Goal: Information Seeking & Learning: Find specific fact

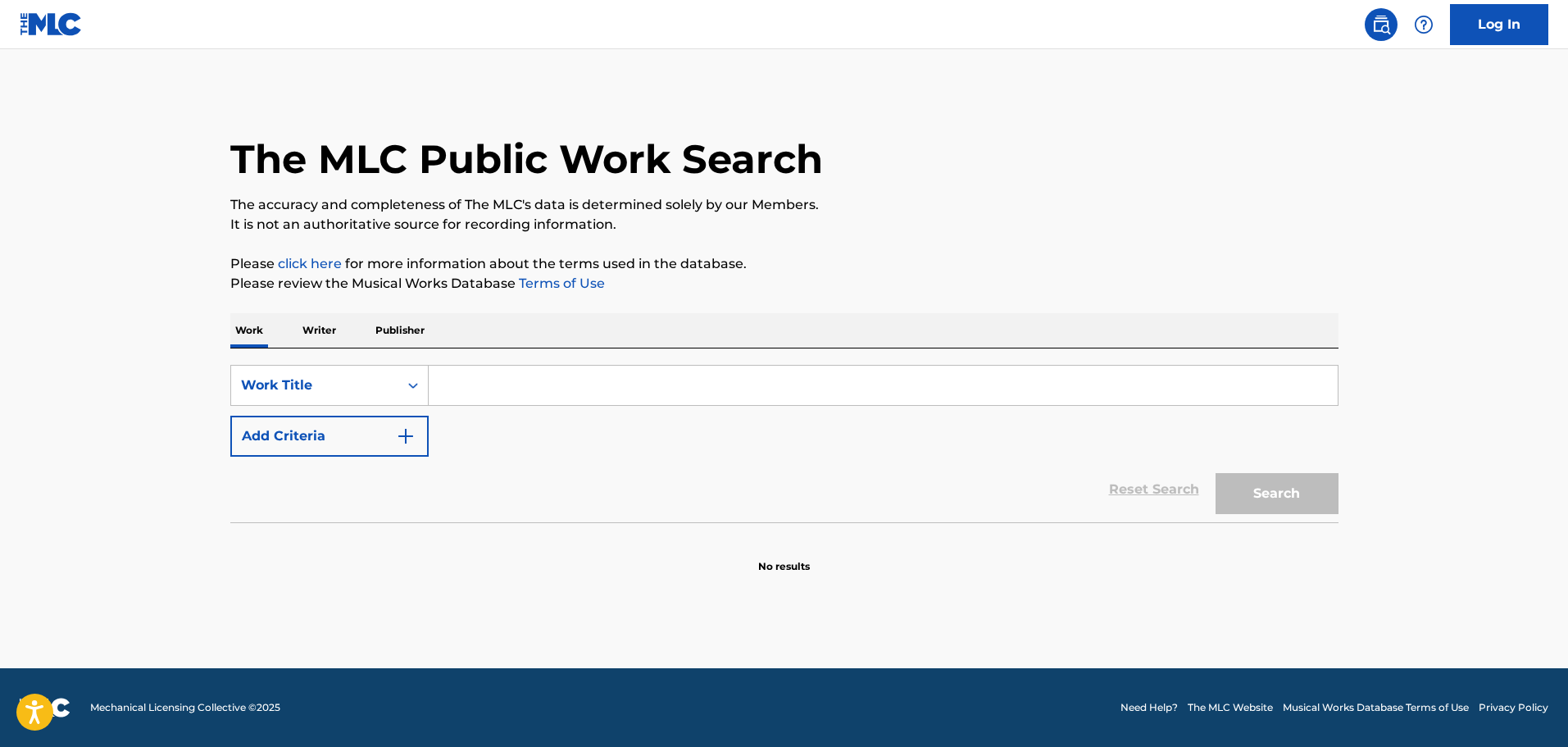
click at [511, 373] on input "Search Form" at bounding box center [883, 385] width 909 height 39
click at [598, 389] on input "Search Form" at bounding box center [883, 385] width 909 height 39
paste input "Ice Cream - Sad Frosty"
click at [519, 377] on input "Ice Cream - Sad Frosty" at bounding box center [883, 385] width 909 height 39
click at [1294, 494] on button "Search" at bounding box center [1277, 493] width 123 height 41
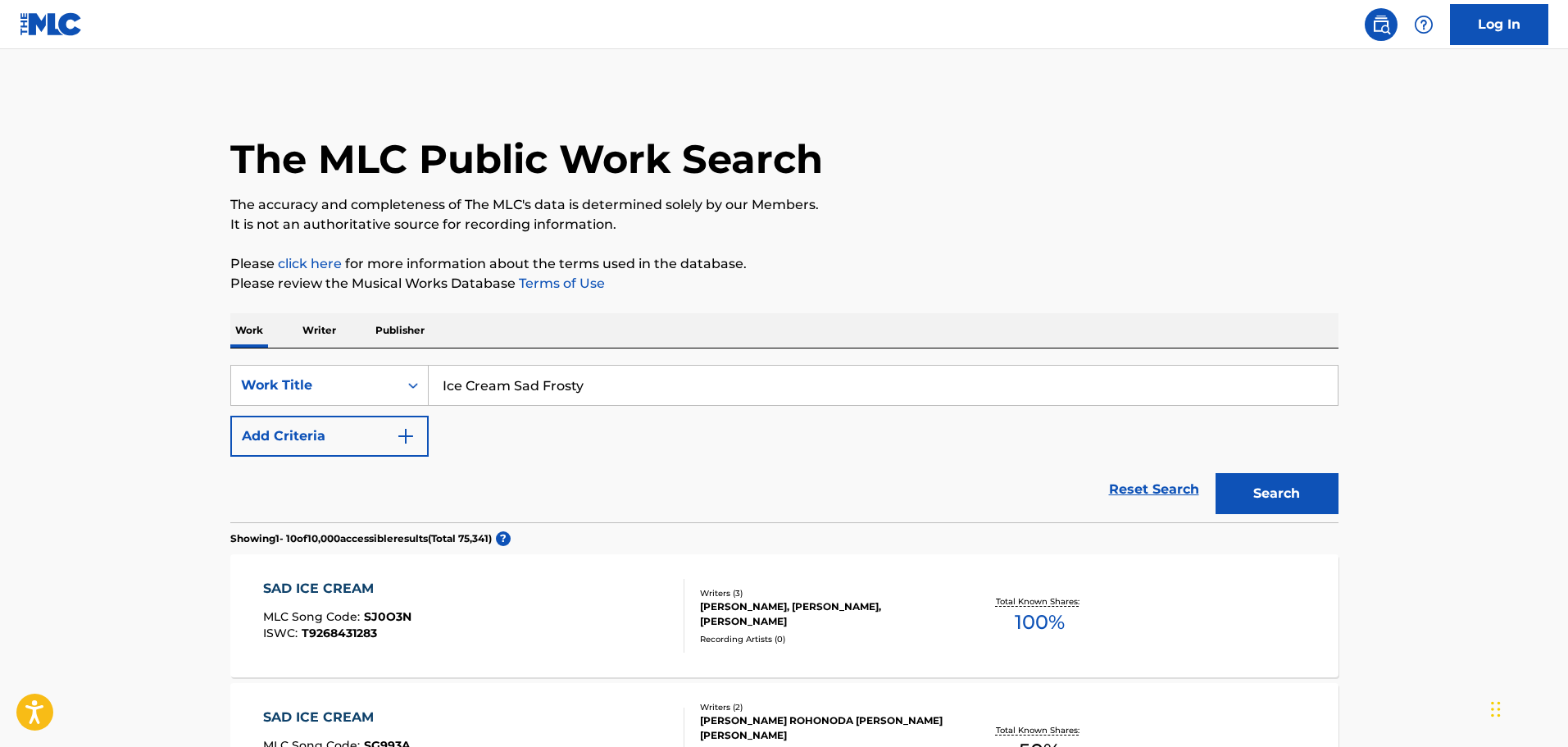
click at [963, 429] on div "SearchWithCriteriaaf550369-7792-485c-861c-717c22db8783 Work Title Ice Cream Sad…" at bounding box center [784, 410] width 1108 height 91
click at [625, 378] on input "Ice Cream Sad Frosty" at bounding box center [883, 385] width 909 height 39
paste input "CE CREAM"
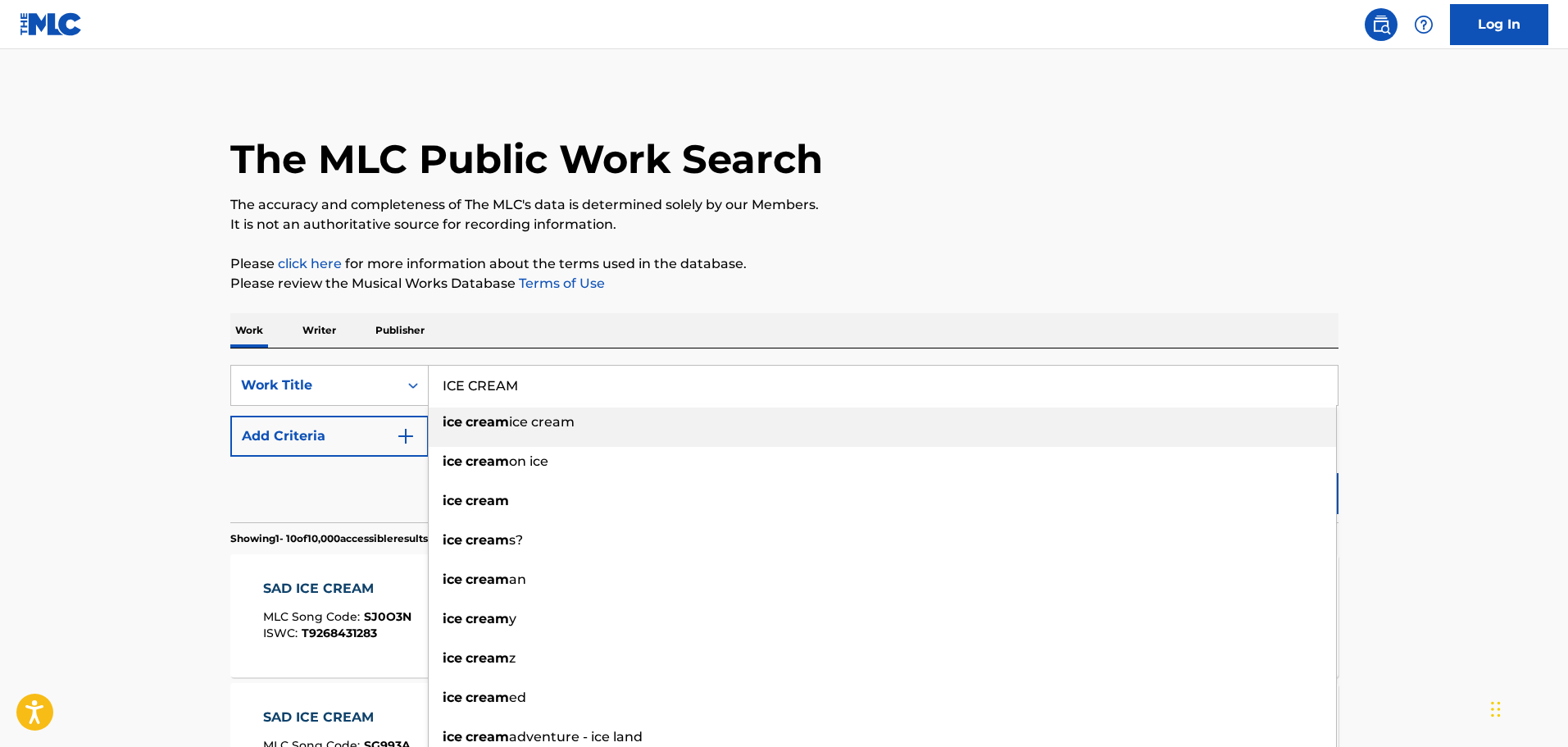
type input "ICE CREAM"
click at [296, 507] on div "Reset Search Search" at bounding box center [784, 489] width 1108 height 65
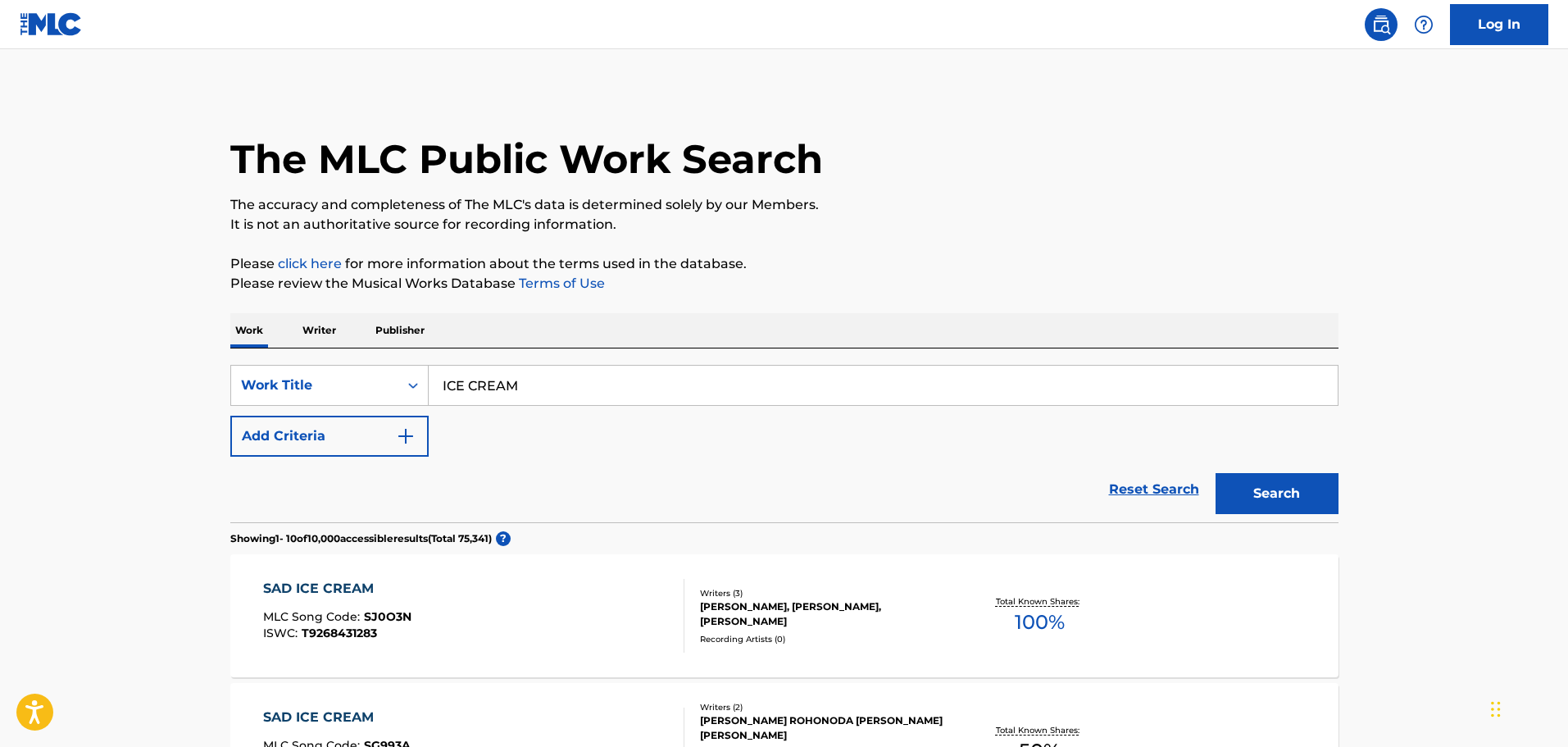
drag, startPoint x: 1289, startPoint y: 496, endPoint x: 1281, endPoint y: 498, distance: 8.2
click at [1283, 498] on button "Search" at bounding box center [1277, 493] width 123 height 41
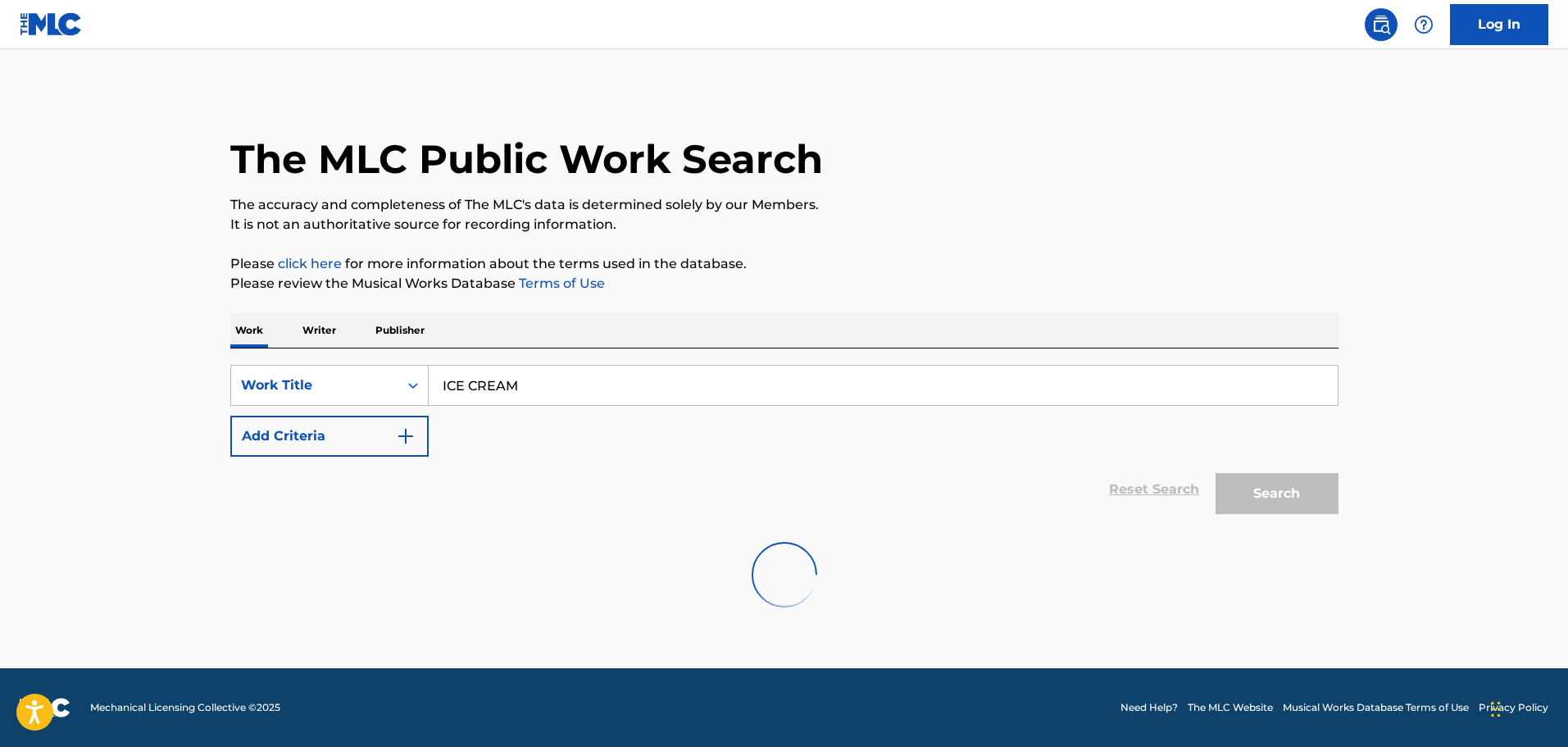
click at [393, 446] on button "Add Criteria" at bounding box center [329, 436] width 198 height 41
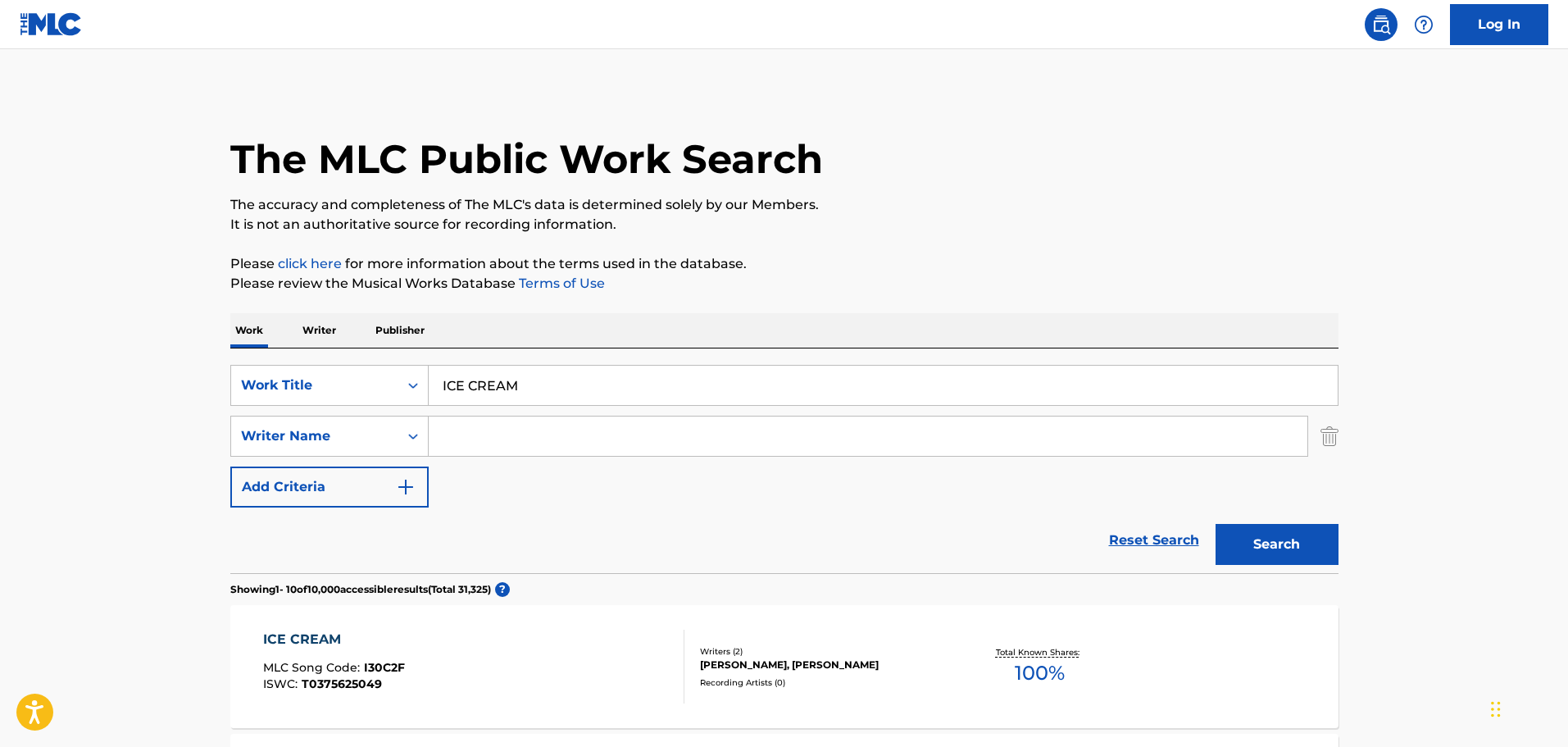
click at [593, 429] on input "Search Form" at bounding box center [868, 436] width 879 height 39
paste input "COREY WOODS"
type input "COREY WOODS"
click at [1233, 537] on button "Search" at bounding box center [1277, 544] width 123 height 41
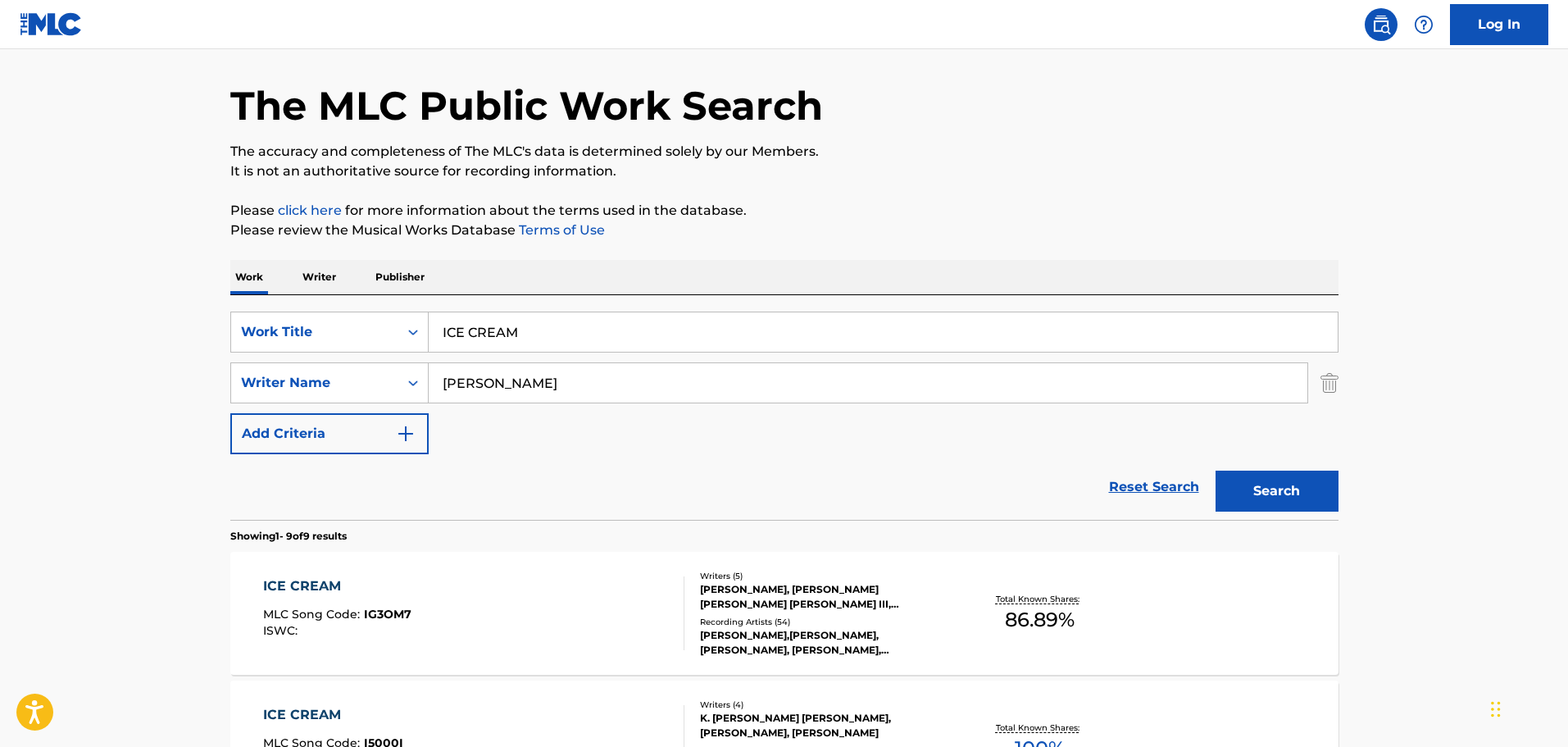
scroll to position [164, 0]
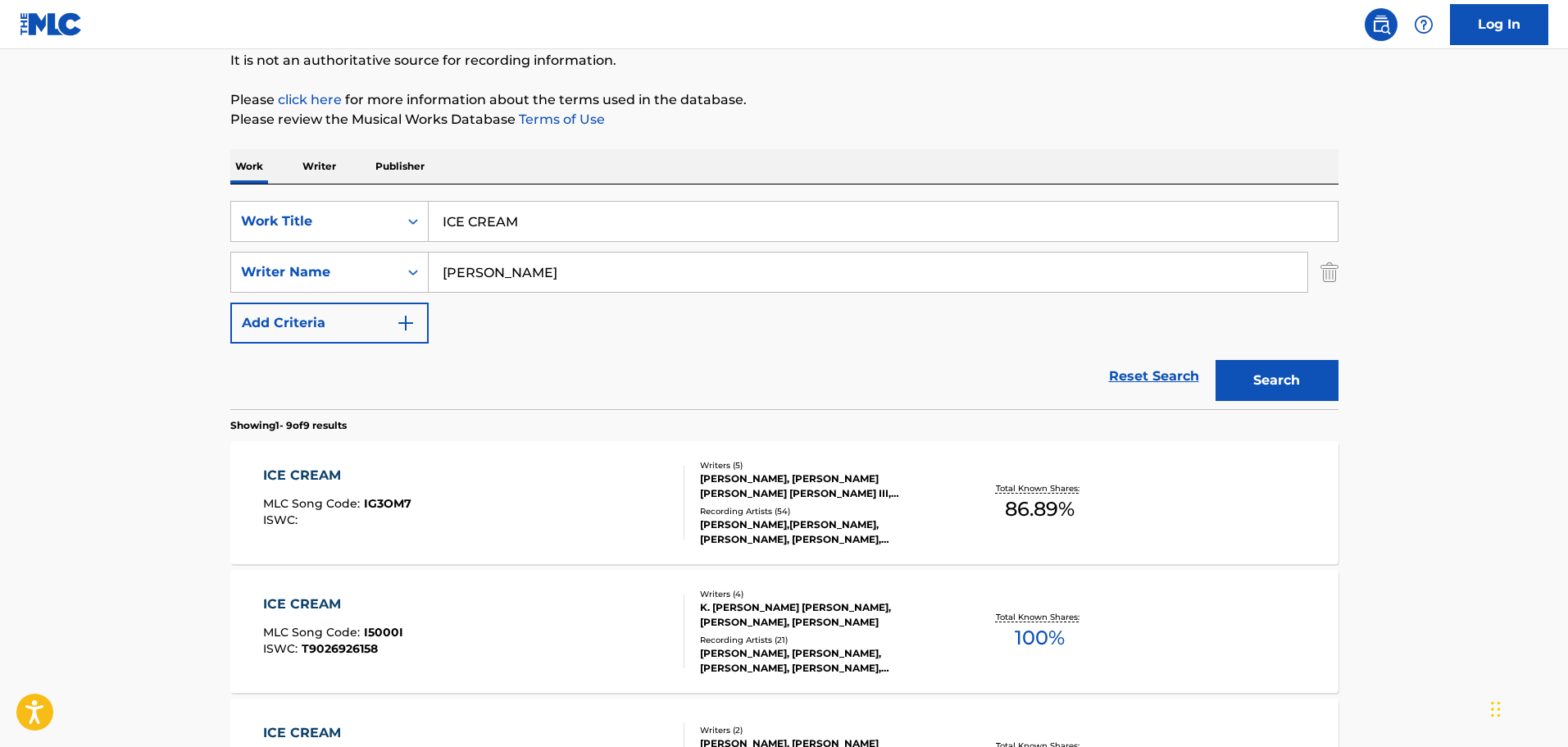
click at [888, 629] on div "K. WATSON, JOSEPH ANTHONY CARTAGENA, COREY WOODS, WILLIE HUTCH" at bounding box center [823, 614] width 248 height 29
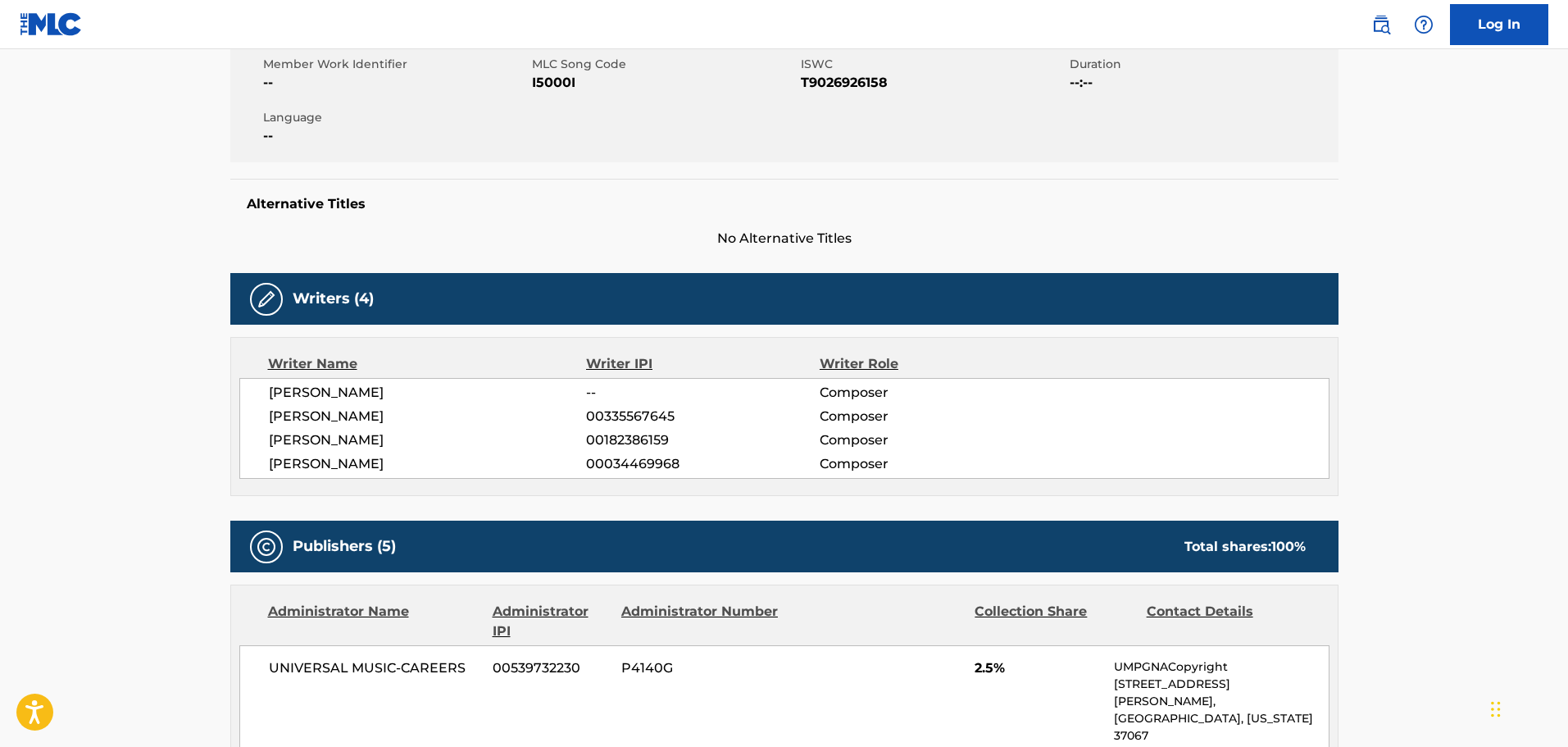
scroll to position [164, 0]
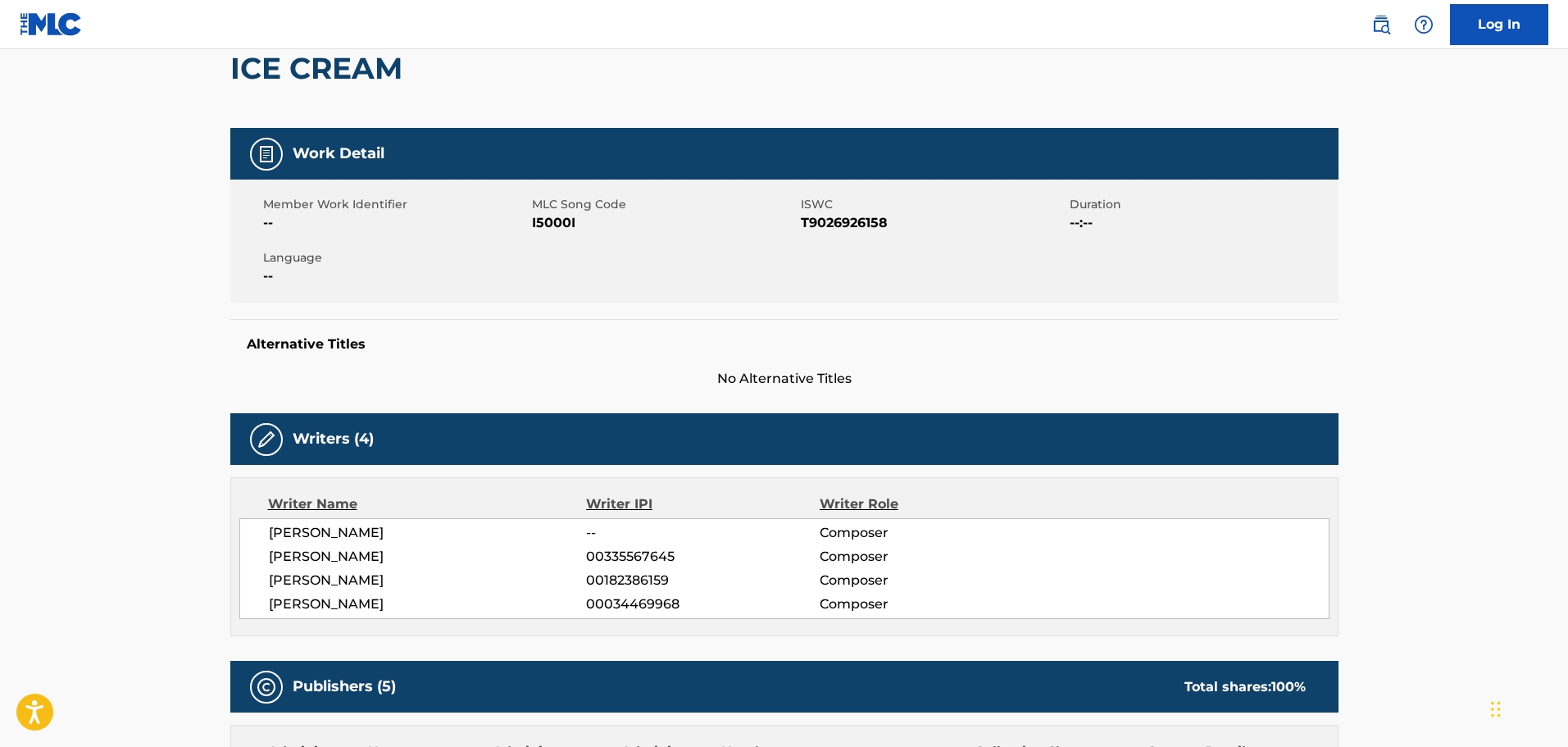
drag, startPoint x: 542, startPoint y: 355, endPoint x: 697, endPoint y: 366, distance: 155.4
click at [697, 366] on div "Alternative Titles No Alternative Titles" at bounding box center [784, 353] width 1108 height 70
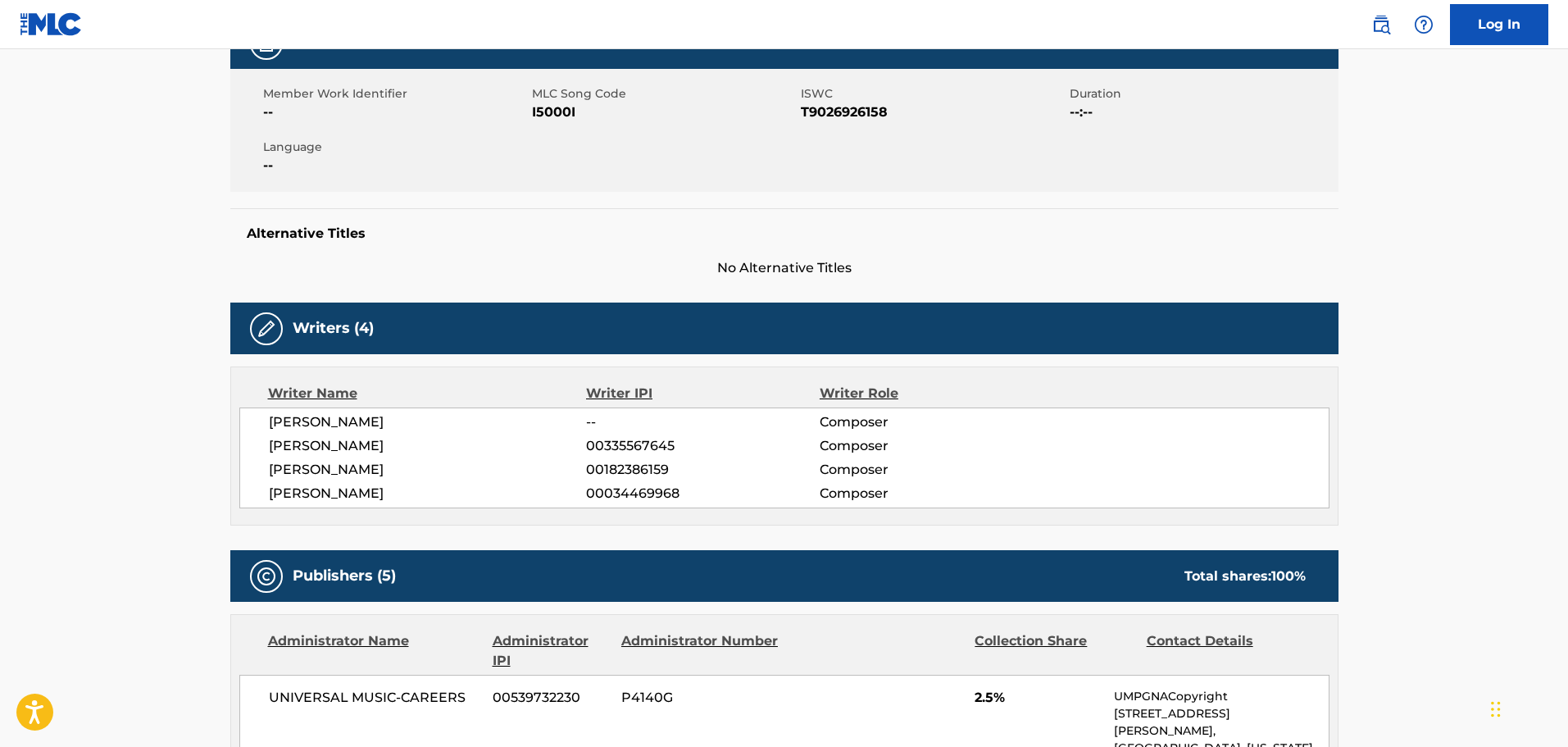
scroll to position [0, 0]
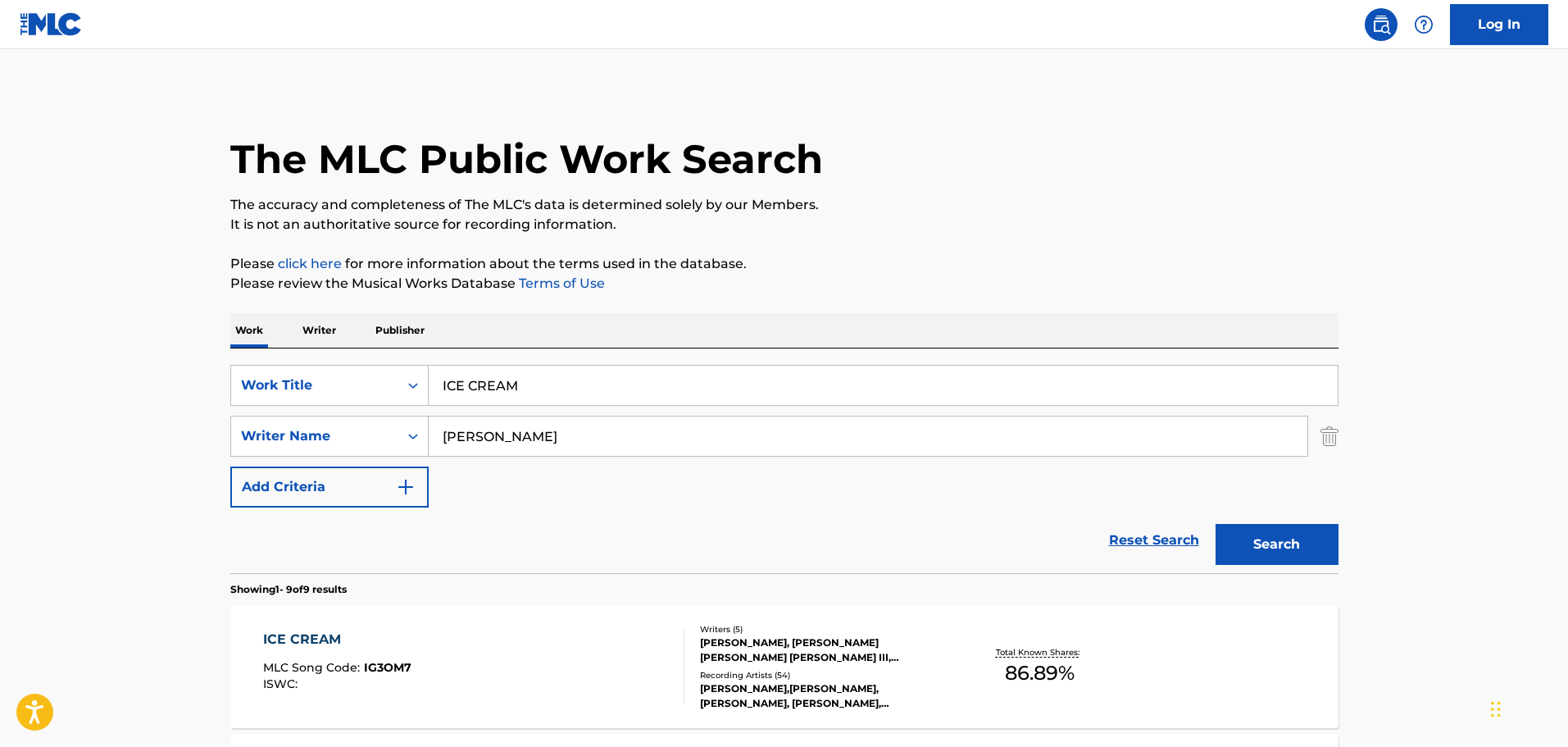
scroll to position [164, 0]
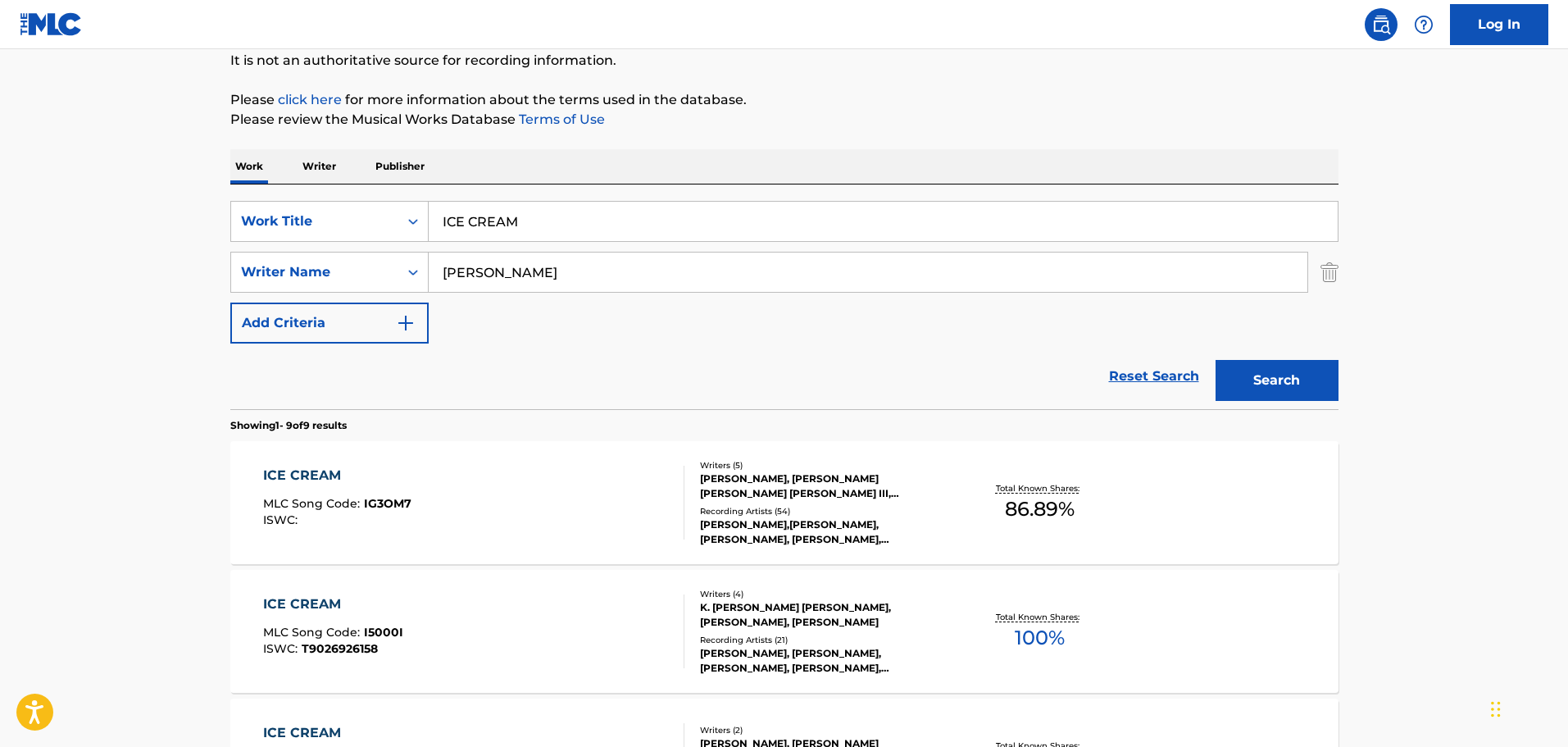
click at [581, 277] on input "COREY WOODS" at bounding box center [868, 272] width 879 height 39
click at [578, 274] on input "COREY WOODS" at bounding box center [868, 272] width 879 height 39
click at [651, 270] on input "COREY WOODS" at bounding box center [868, 272] width 879 height 39
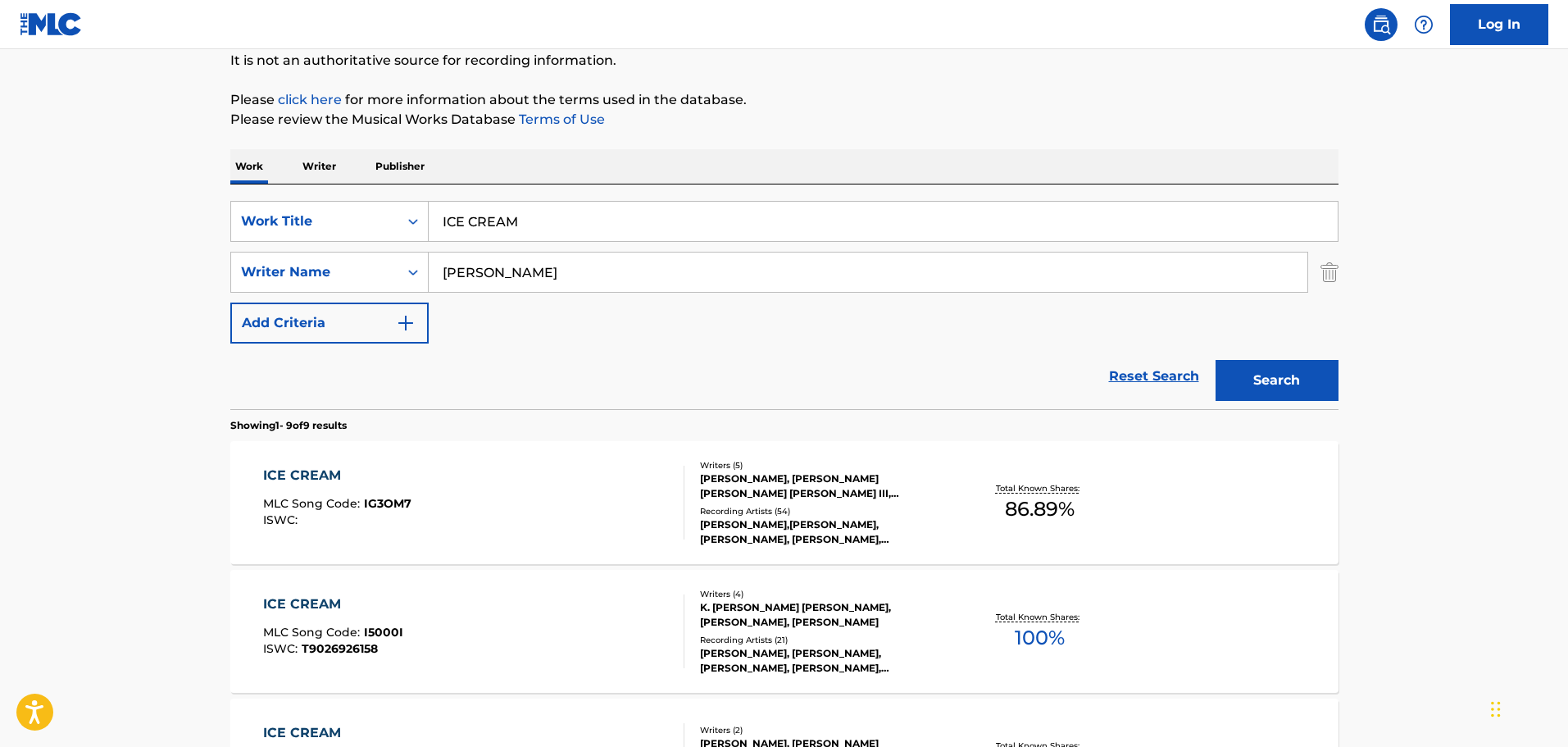
click at [651, 270] on input "COREY WOODS" at bounding box center [868, 272] width 879 height 39
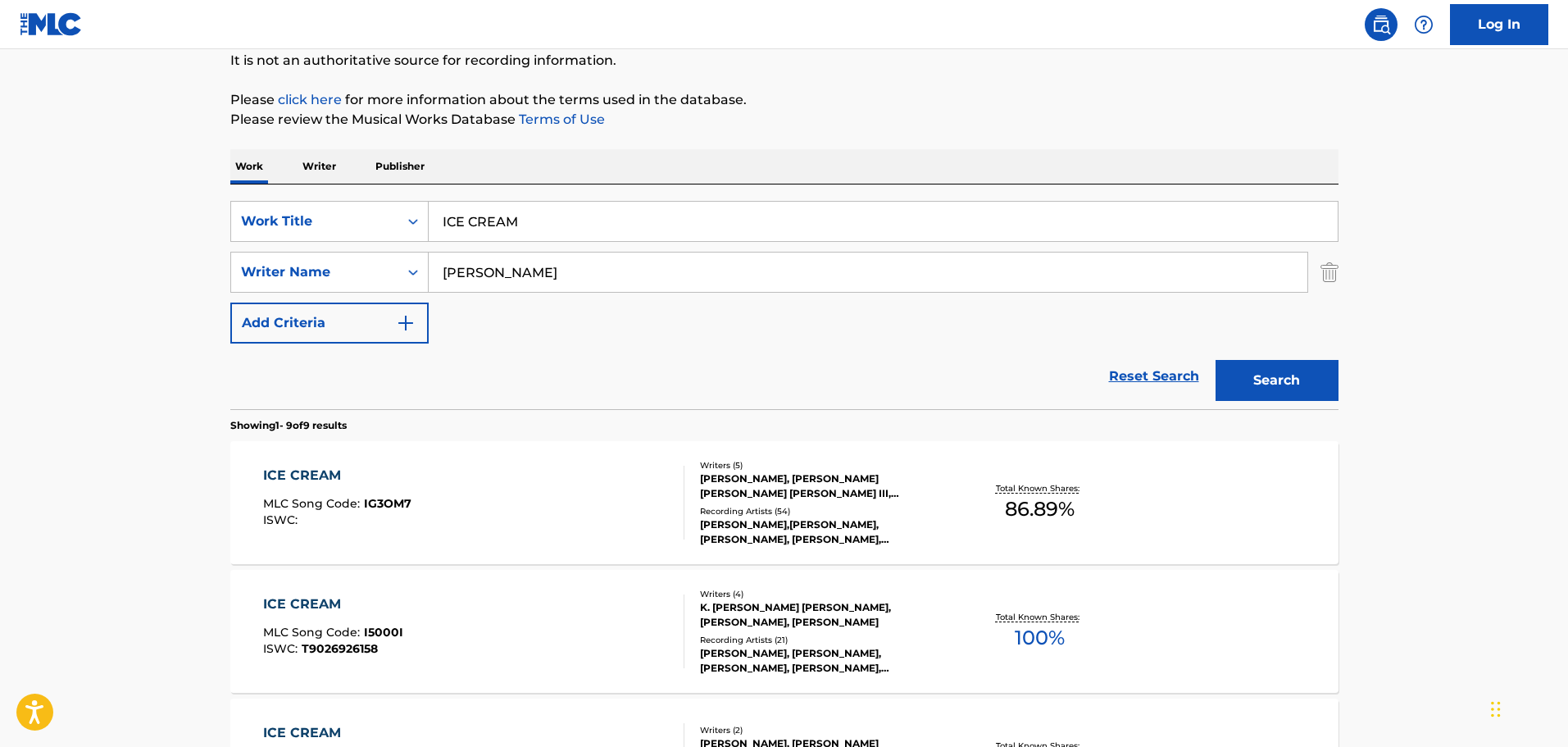
click at [567, 273] on input "COREY WOODS" at bounding box center [868, 272] width 879 height 39
click at [566, 273] on input "COREY WOODS" at bounding box center [868, 272] width 879 height 39
paste input "Sad Frosty"
click at [566, 273] on input "COREY Sad Frosty" at bounding box center [868, 272] width 879 height 39
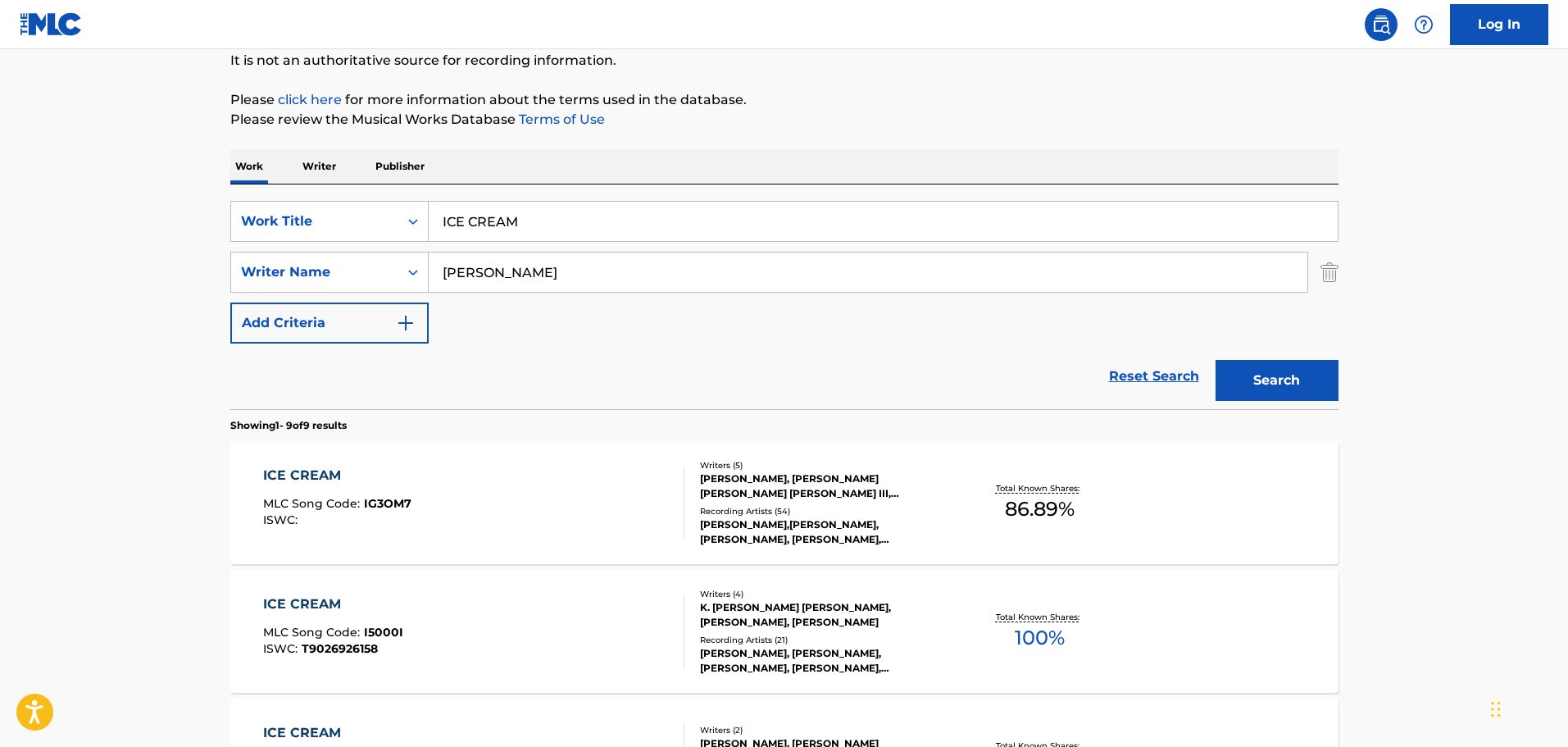
click at [566, 273] on input "COREY Sad Frosty" at bounding box center [868, 272] width 879 height 39
paste input "Search Form"
type input "Sad Frosty"
click at [1244, 396] on button "Search" at bounding box center [1277, 380] width 123 height 41
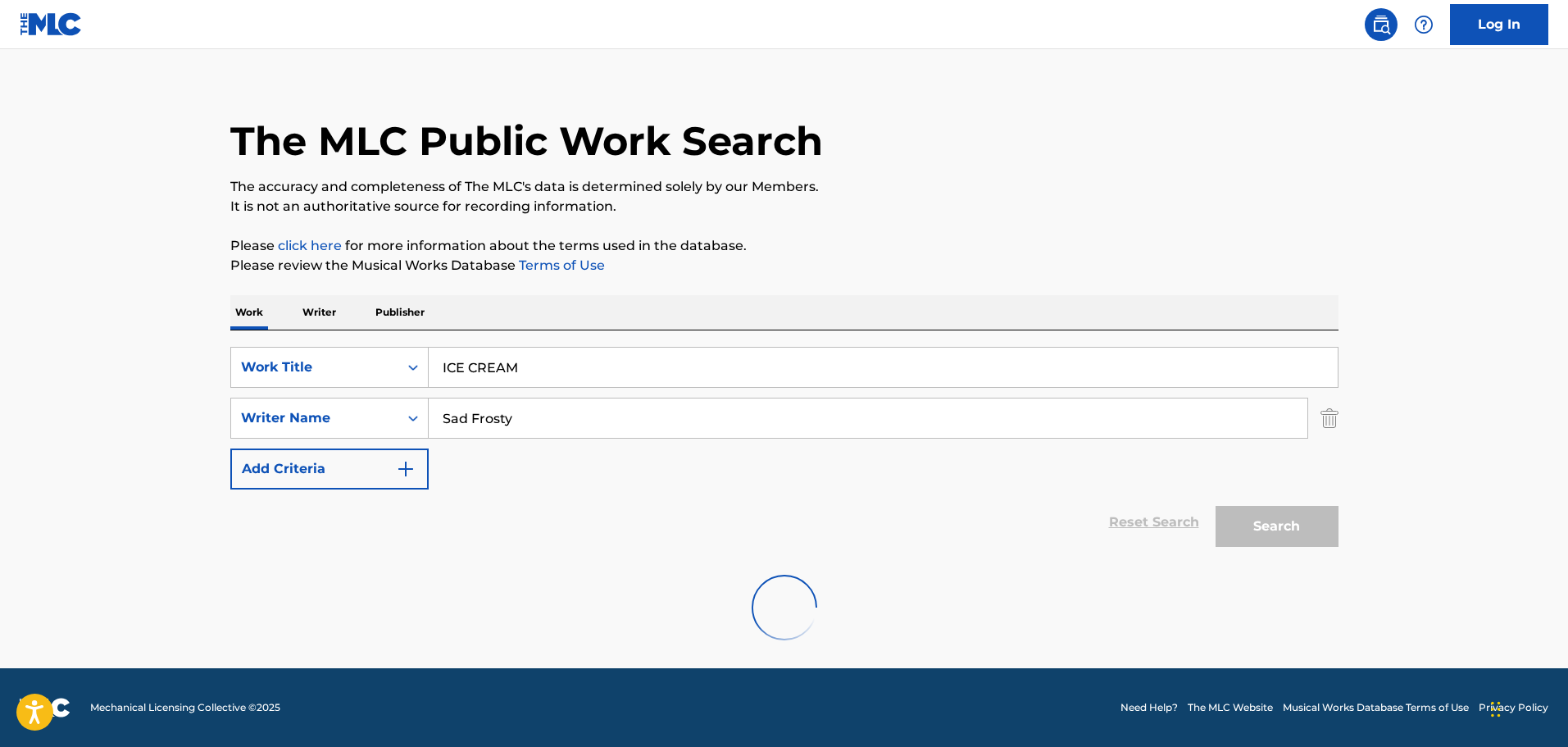
scroll to position [0, 0]
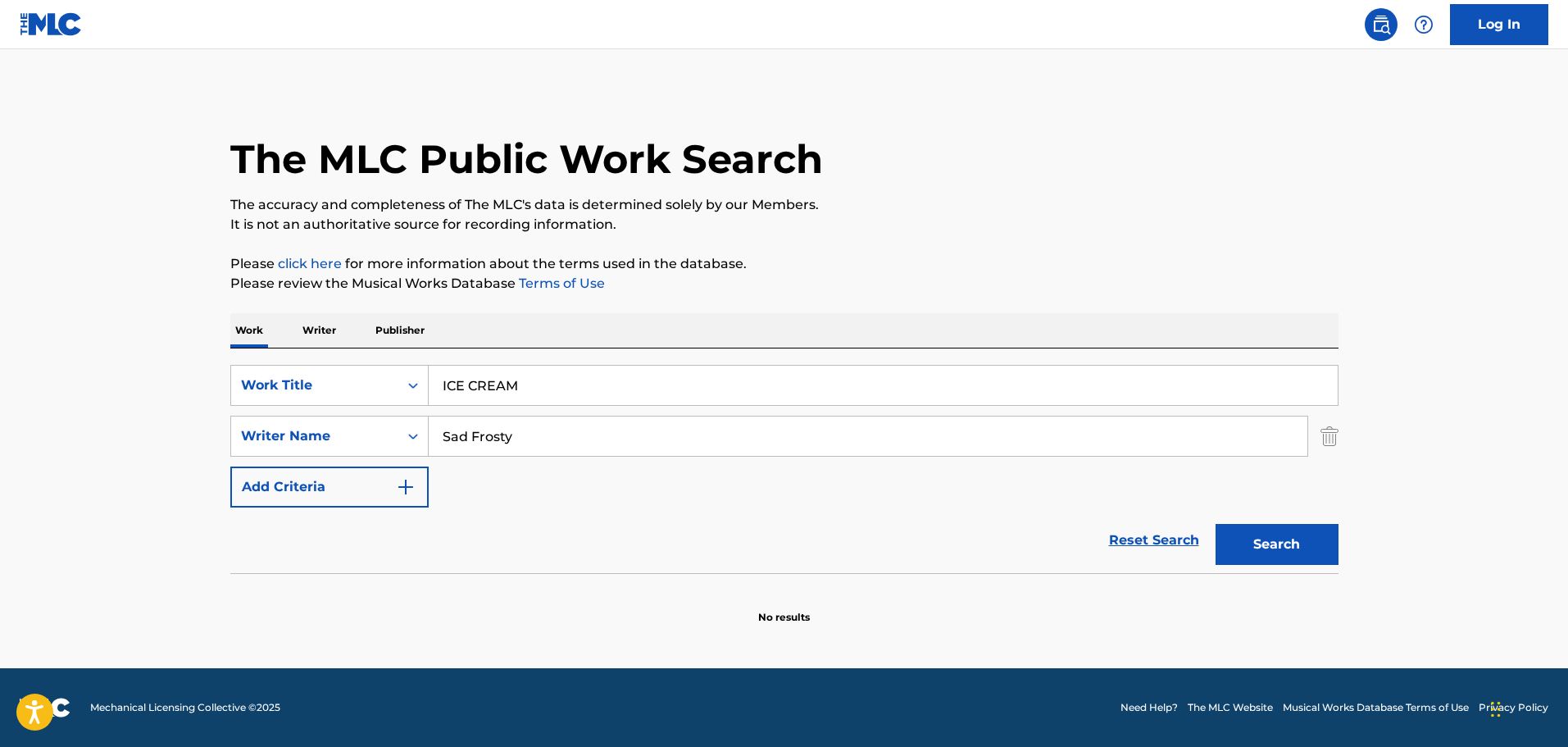
click at [436, 437] on input "Sad Frosty" at bounding box center [868, 436] width 879 height 39
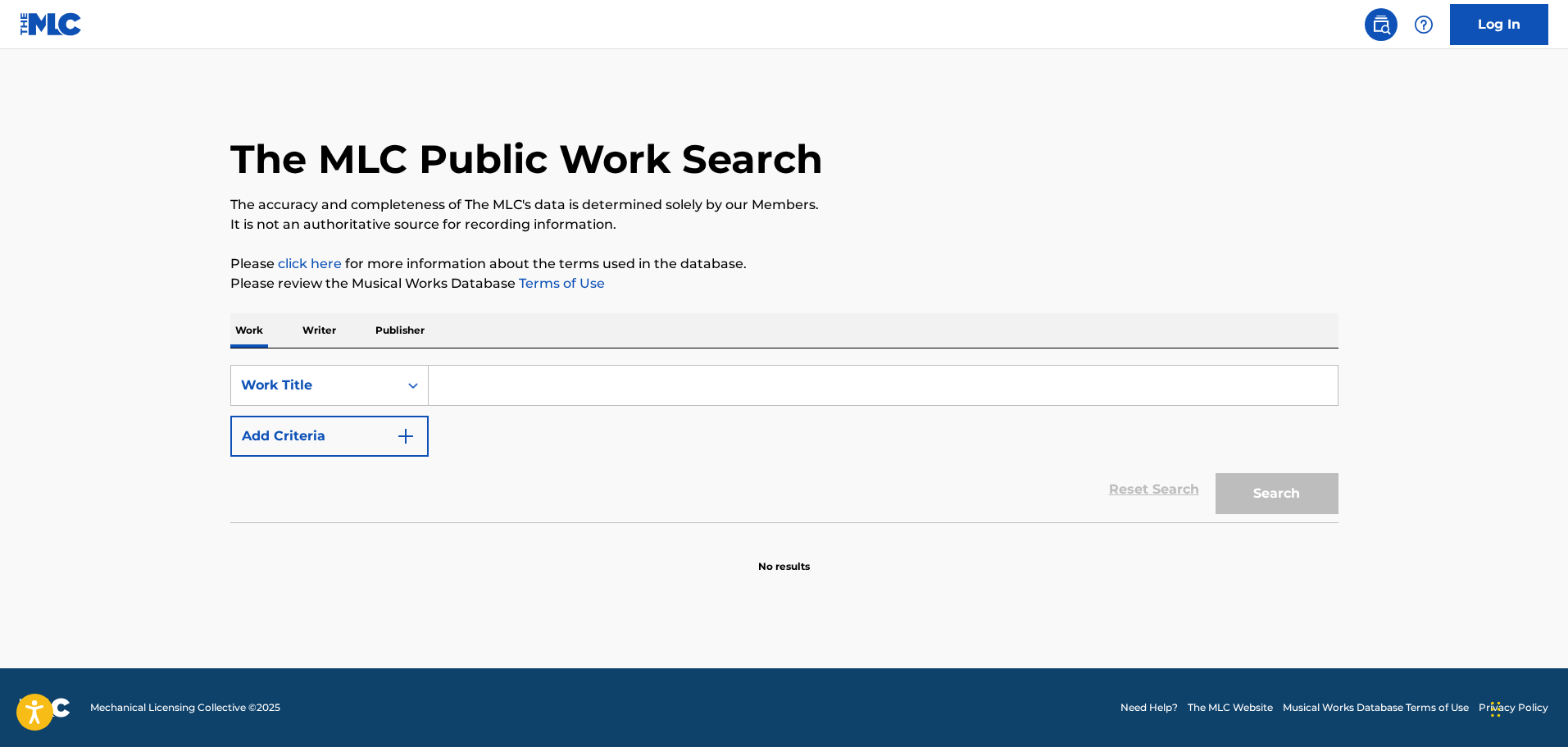
click at [570, 376] on input "Search Form" at bounding box center [883, 385] width 909 height 39
paste input "ICE CREAM"
type input "ICE CREAM"
click at [372, 441] on button "Add Criteria" at bounding box center [329, 436] width 198 height 41
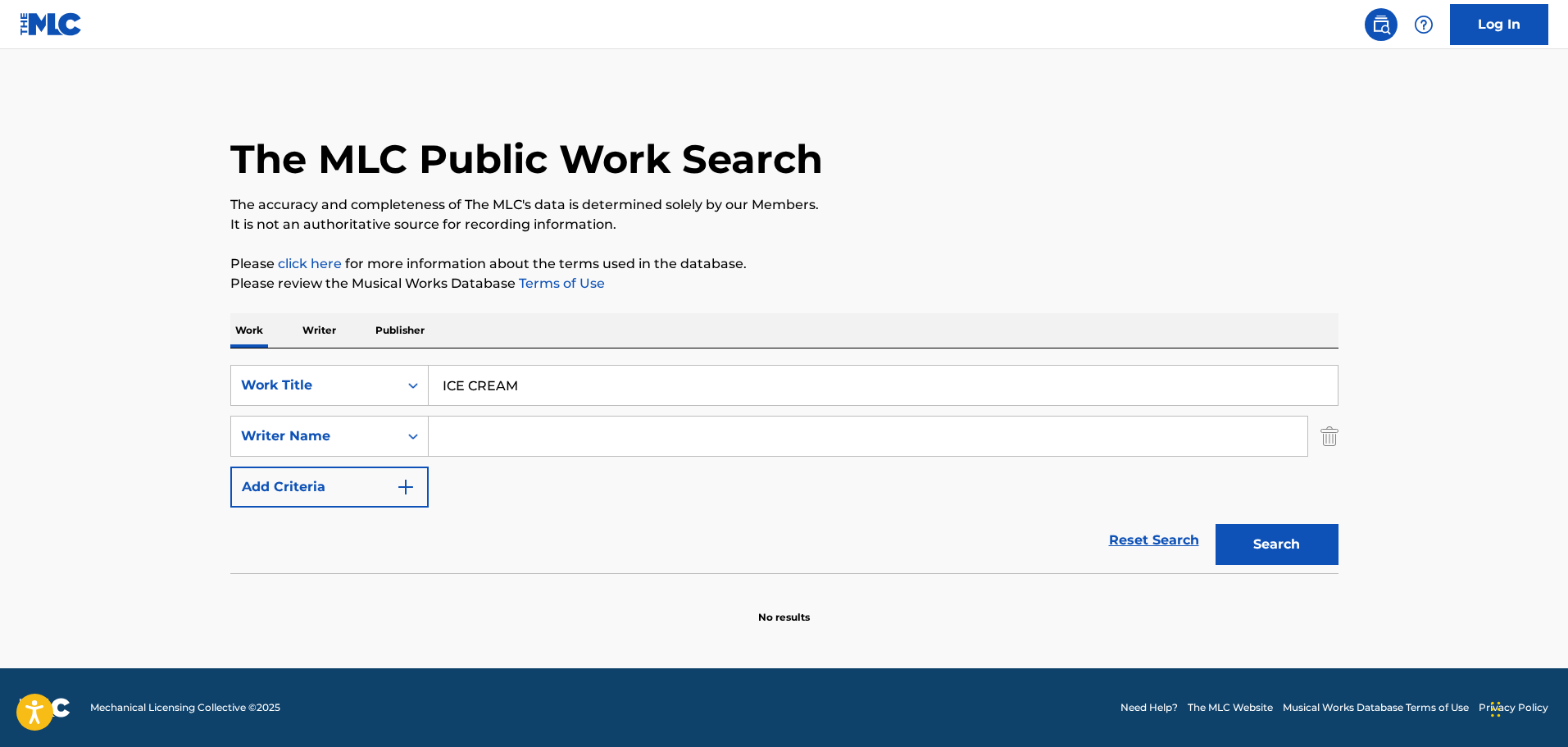
click at [594, 448] on input "Search Form" at bounding box center [868, 436] width 879 height 39
paste input "COREY TODD"
click at [1323, 542] on button "Search" at bounding box center [1277, 544] width 123 height 41
drag, startPoint x: 506, startPoint y: 436, endPoint x: 604, endPoint y: 441, distance: 98.1
click at [604, 441] on input "COREY TODD" at bounding box center [868, 436] width 879 height 39
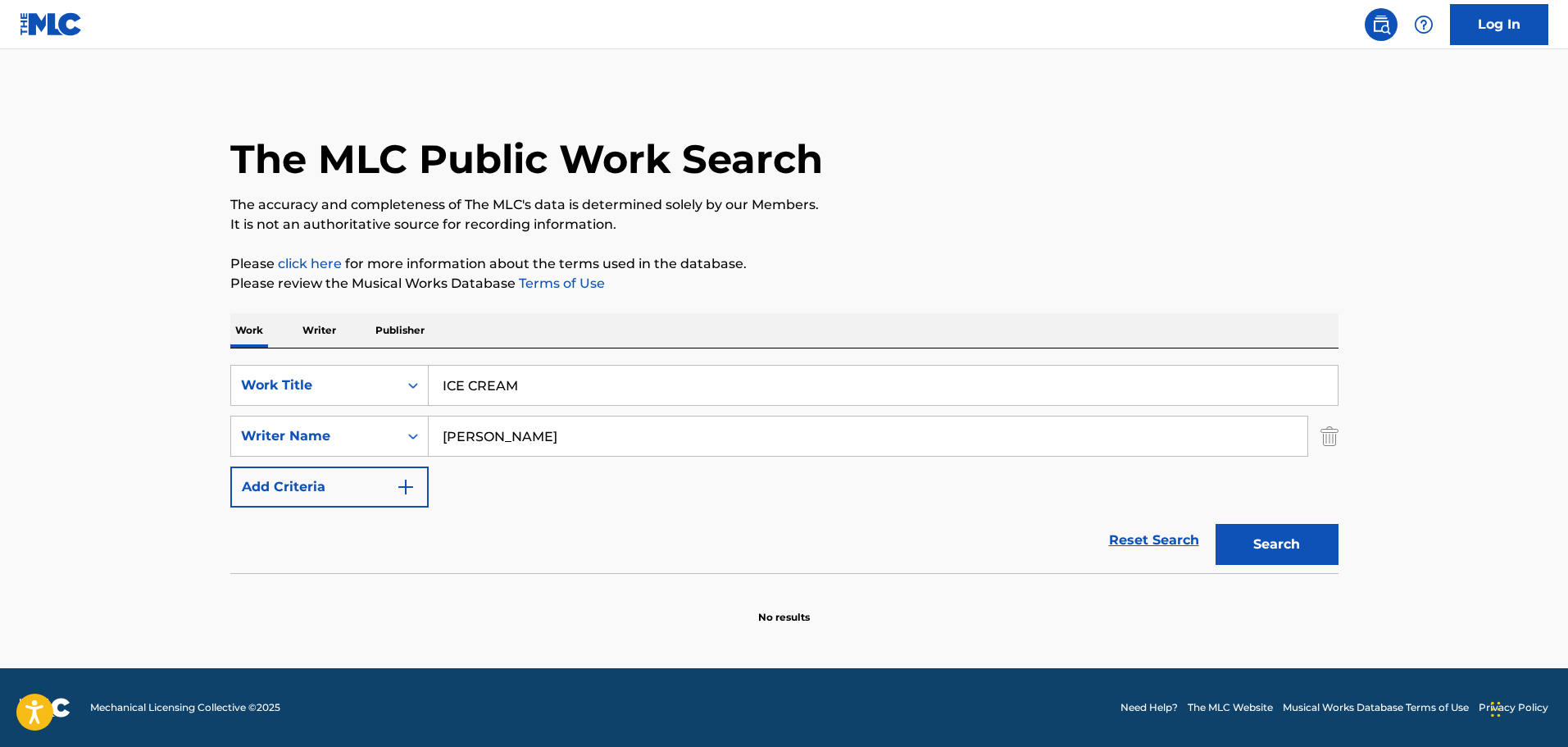
click at [1285, 540] on button "Search" at bounding box center [1277, 544] width 123 height 41
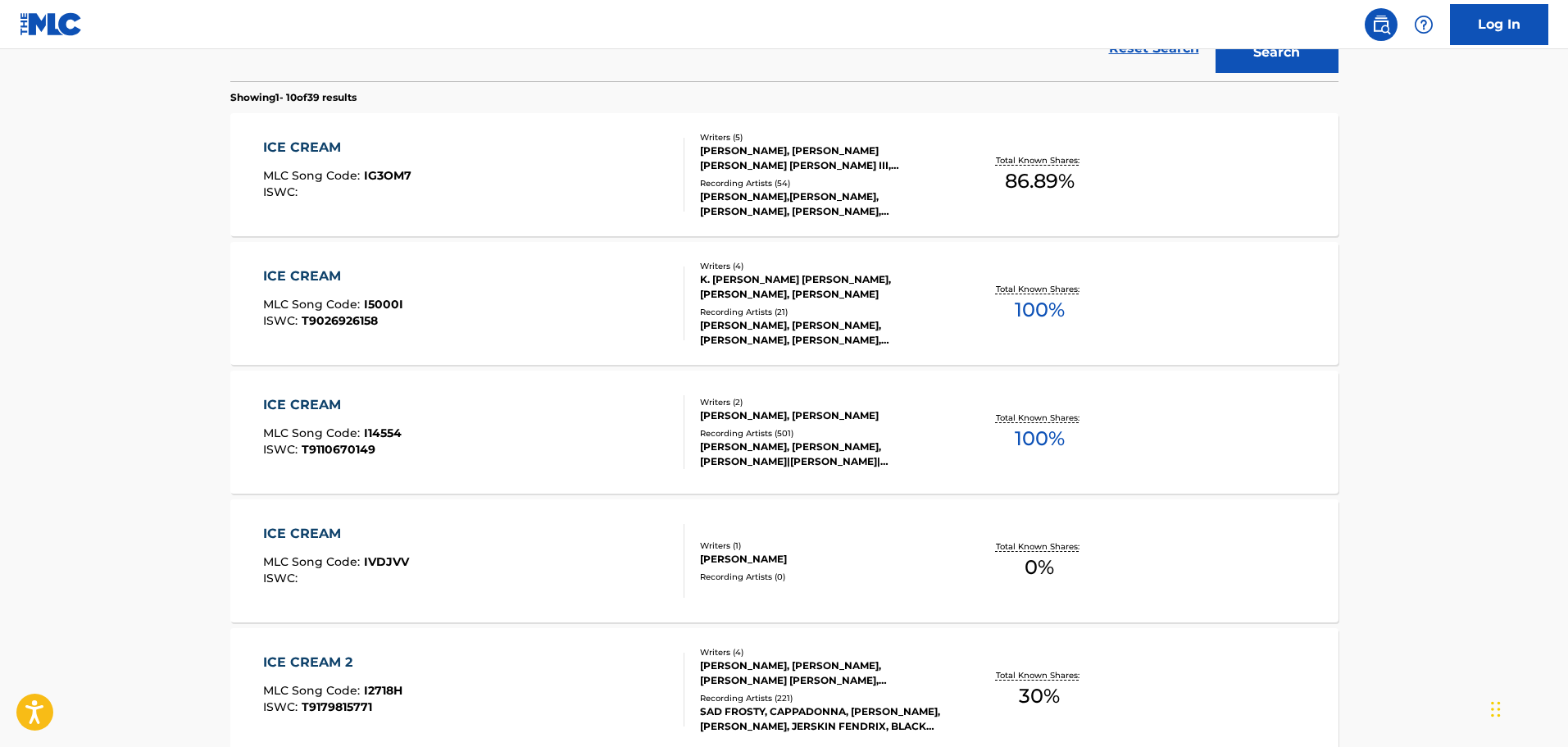
scroll to position [82, 0]
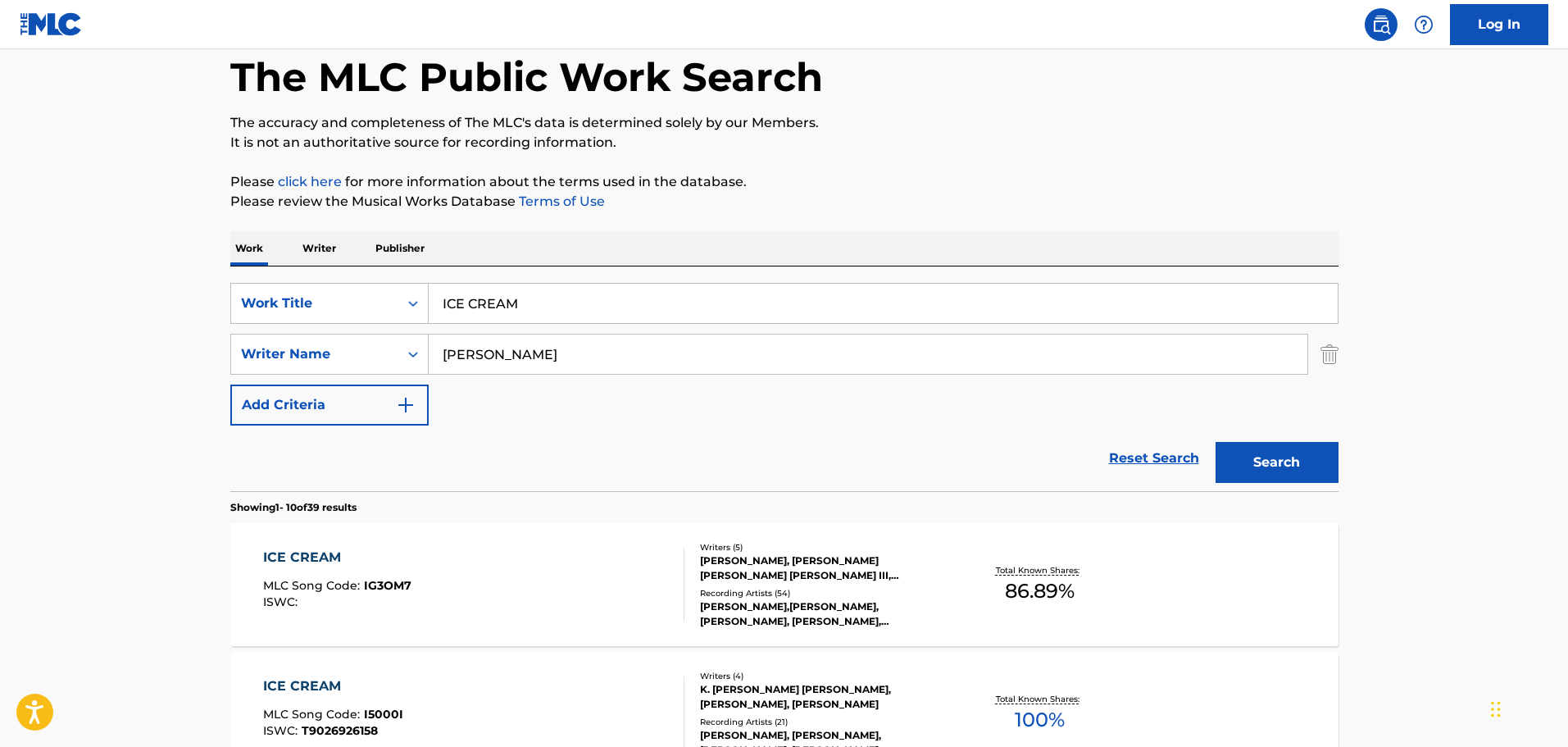
click at [601, 350] on input "COREY" at bounding box center [868, 353] width 879 height 39
paste input "JOSEPH"
click at [1324, 466] on button "Search" at bounding box center [1277, 462] width 123 height 41
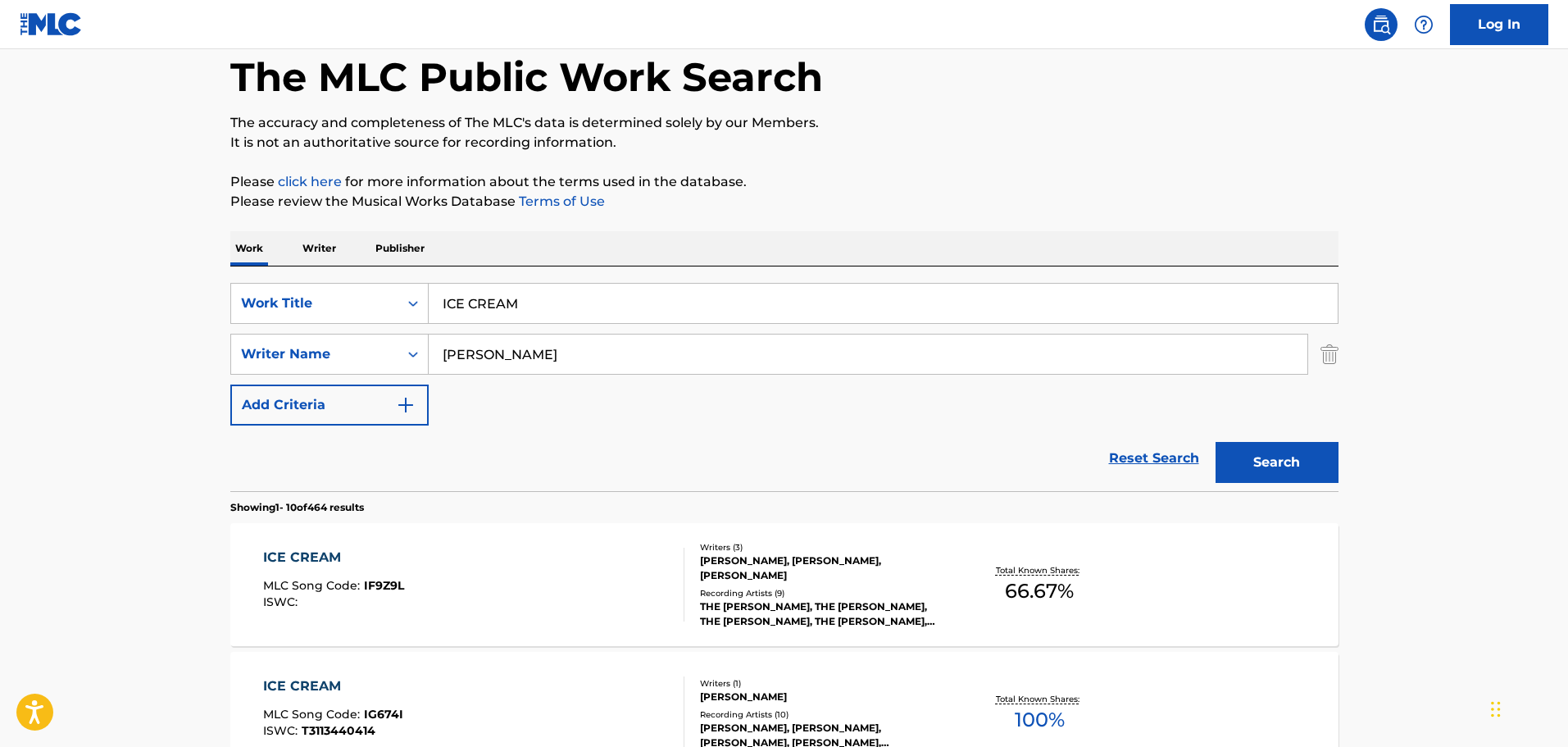
click at [501, 352] on input "JOSEPH" at bounding box center [868, 353] width 879 height 39
paste input "WILLIE HUTCH"
type input "WILLIE HUTCH"
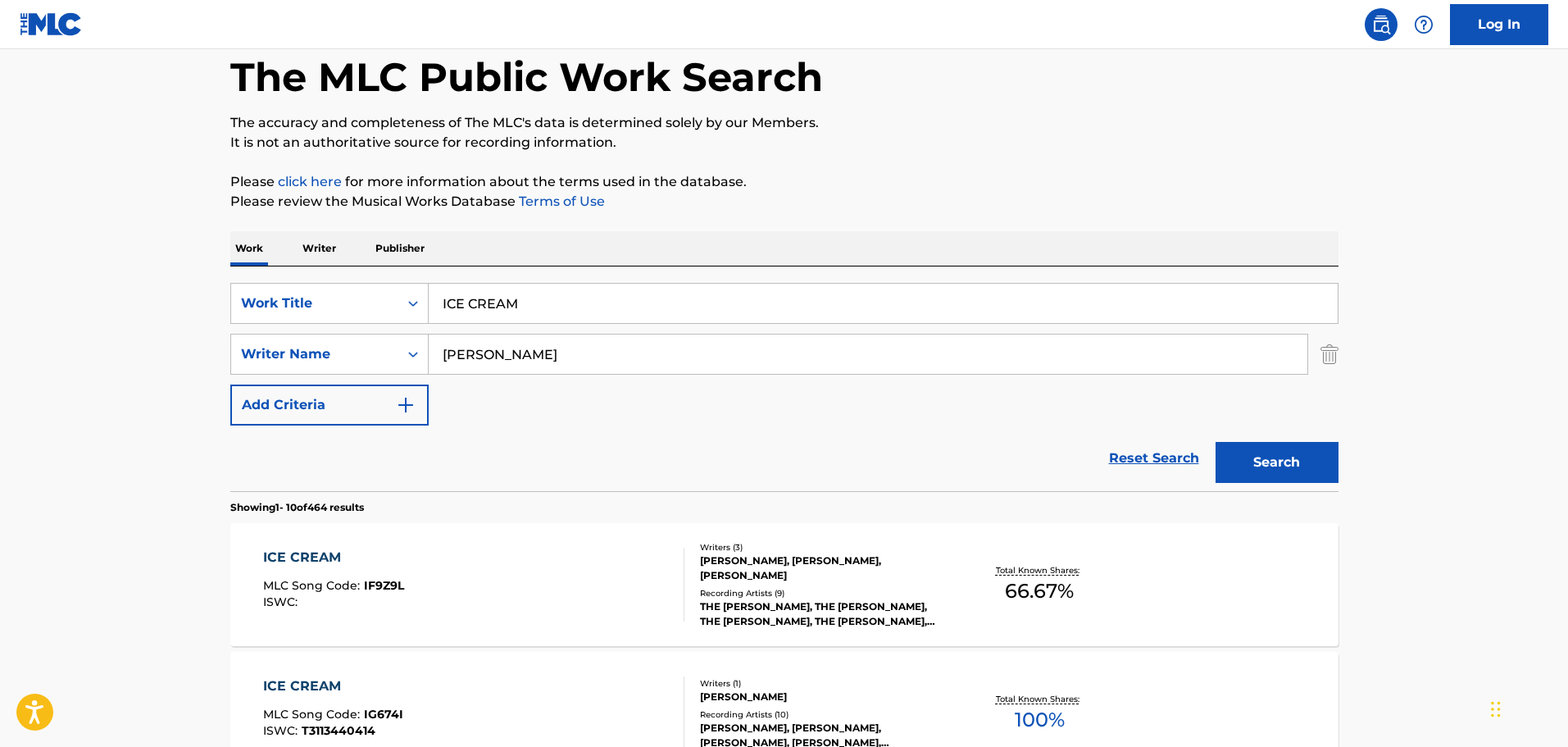
drag, startPoint x: 1302, startPoint y: 487, endPoint x: 1290, endPoint y: 474, distance: 17.7
click at [1300, 487] on div "Search" at bounding box center [1273, 458] width 131 height 65
click at [1277, 462] on button "Search" at bounding box center [1277, 462] width 123 height 41
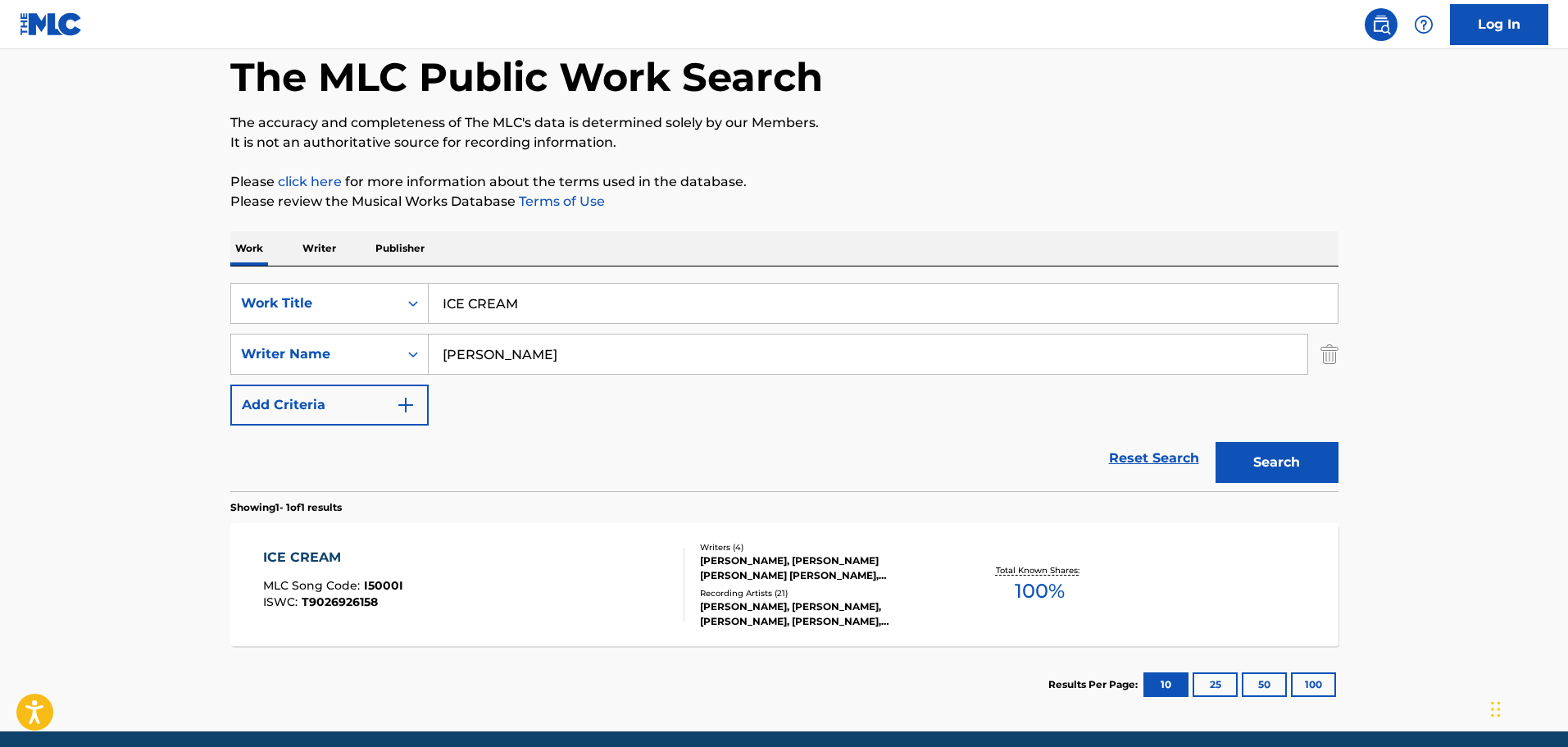
click at [861, 571] on div "WILLIE HUTCH, K. WATSON, JOSEPH ANTHONY CARTAGENA, COREY WOODS" at bounding box center [823, 567] width 248 height 29
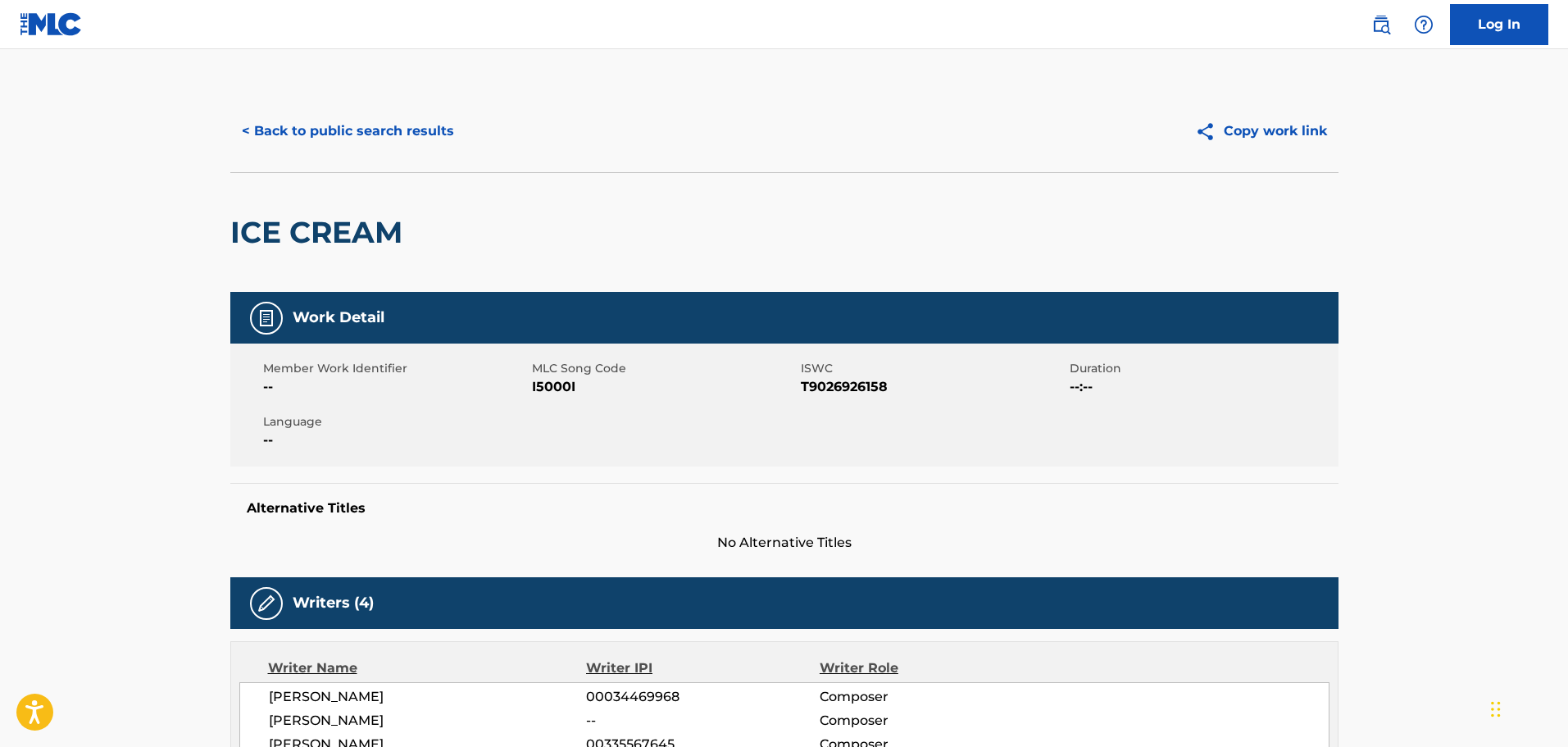
scroll to position [328, 0]
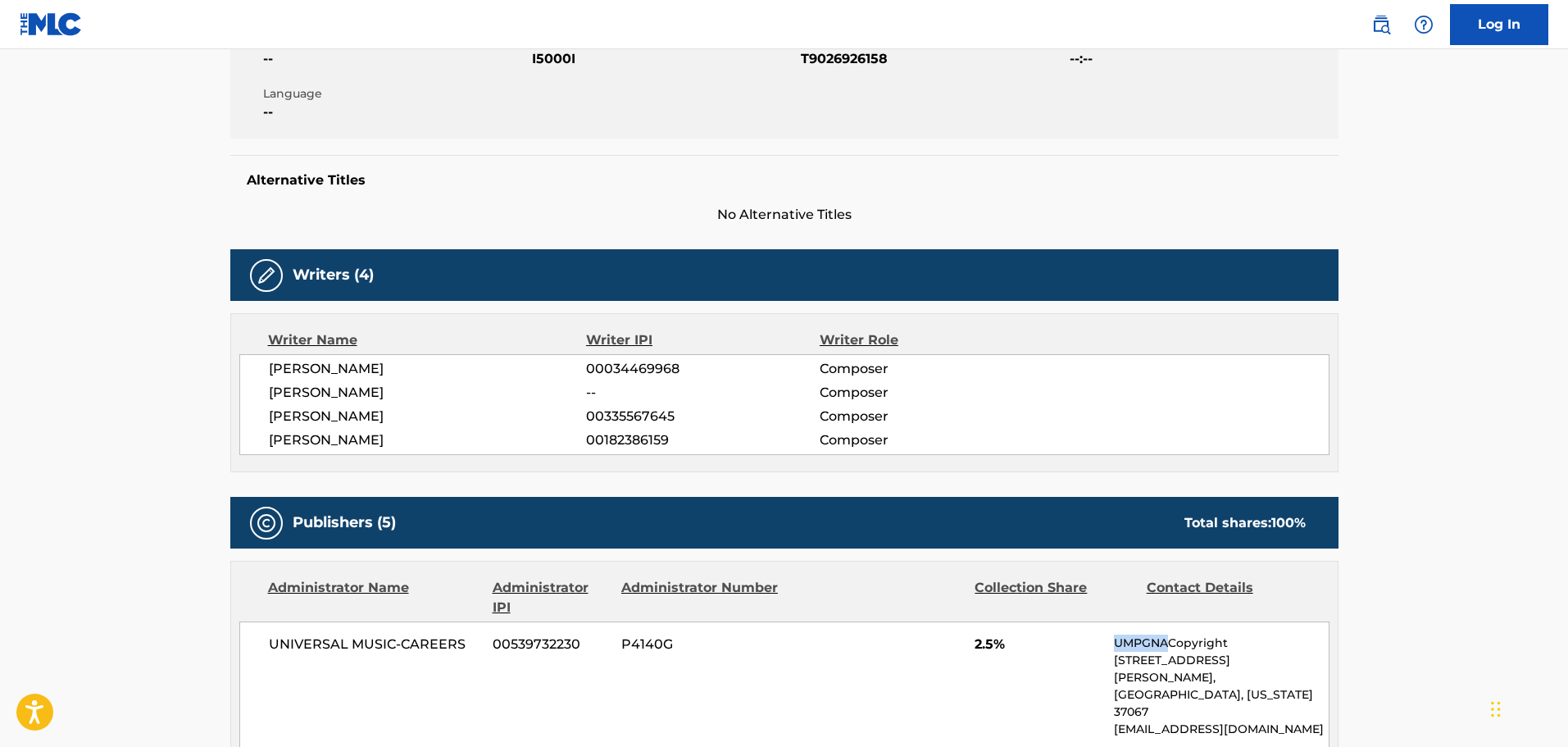
drag, startPoint x: 1109, startPoint y: 638, endPoint x: 1171, endPoint y: 647, distance: 62.6
click at [1171, 647] on div "UNIVERSAL MUSIC-CAREERS 00539732230 P4140G 2.5% UMPGNACopyright 1550 W. McEwen …" at bounding box center [784, 686] width 1090 height 129
drag, startPoint x: 260, startPoint y: 436, endPoint x: 388, endPoint y: 452, distance: 129.0
click at [388, 452] on div "WILLIE HUTCH 00034469968 Composer K. WATSON -- Composer JOSEPH ANTHONY CARTAGEN…" at bounding box center [784, 405] width 1090 height 101
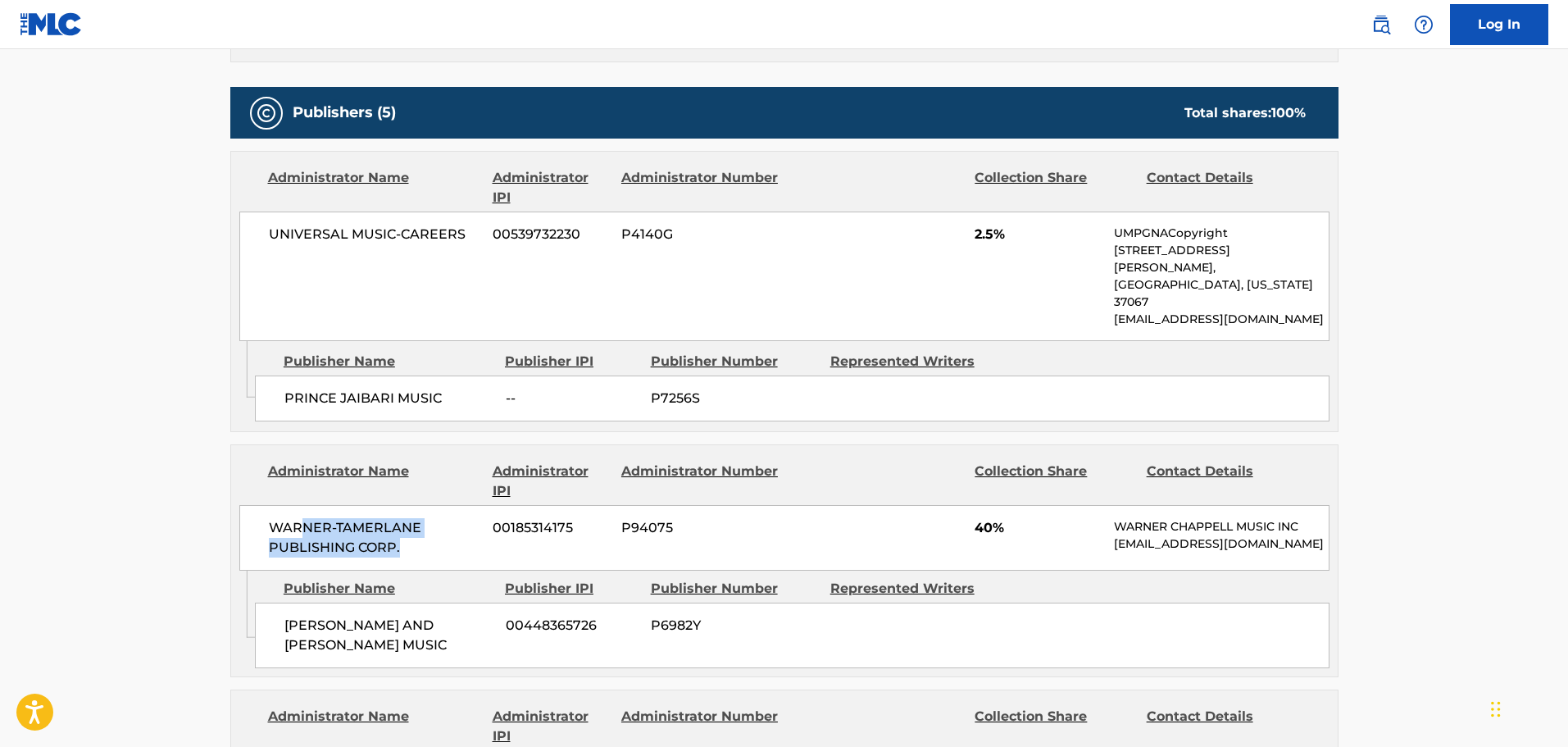
drag, startPoint x: 298, startPoint y: 501, endPoint x: 448, endPoint y: 505, distance: 150.1
click at [448, 518] on span "WARNER-TAMERLANE PUBLISHING CORP." at bounding box center [374, 537] width 212 height 39
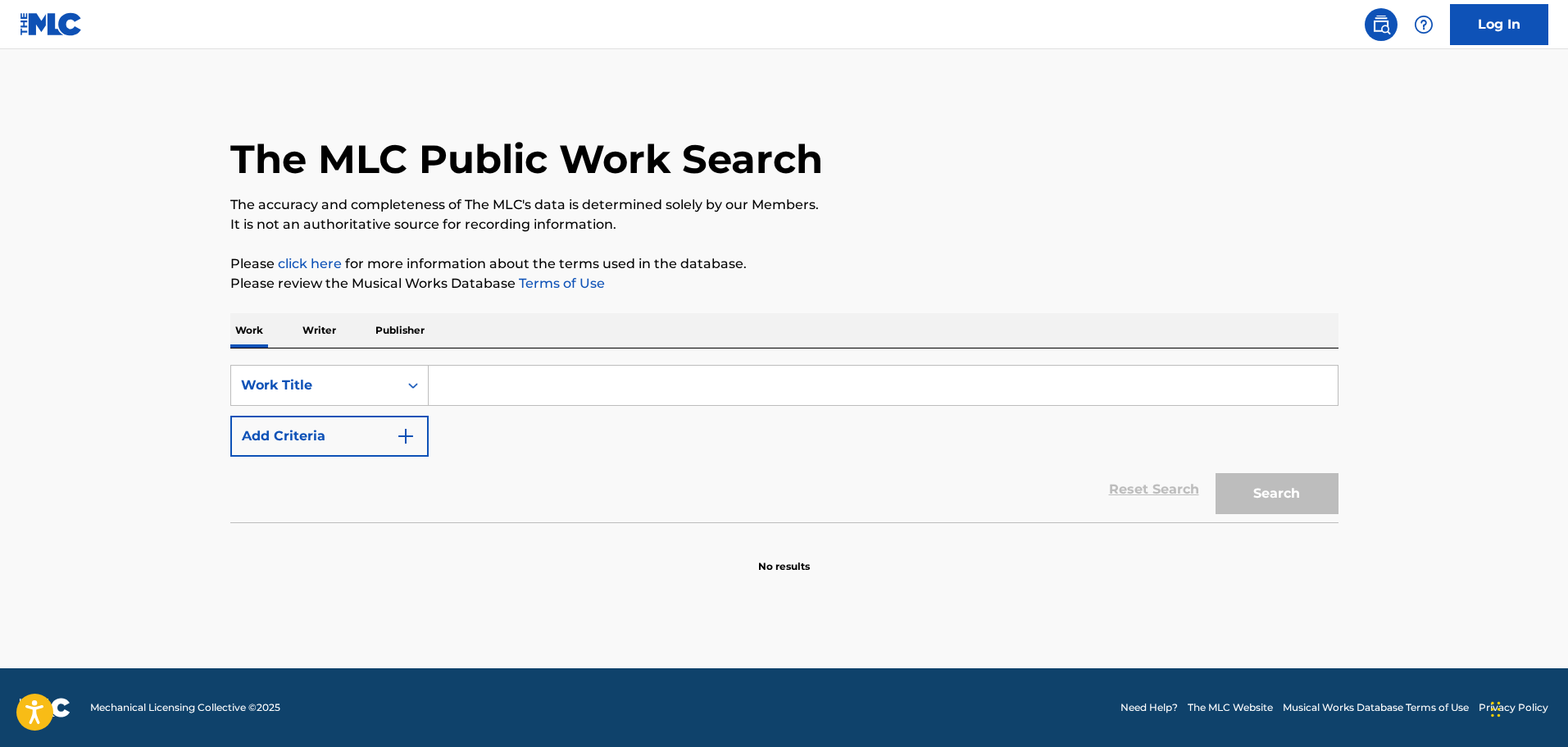
click at [440, 400] on input "Search Form" at bounding box center [883, 385] width 909 height 39
paste input "TAKEOFF"
type input "TAKEOFF"
click at [384, 445] on button "Add Criteria" at bounding box center [329, 436] width 198 height 41
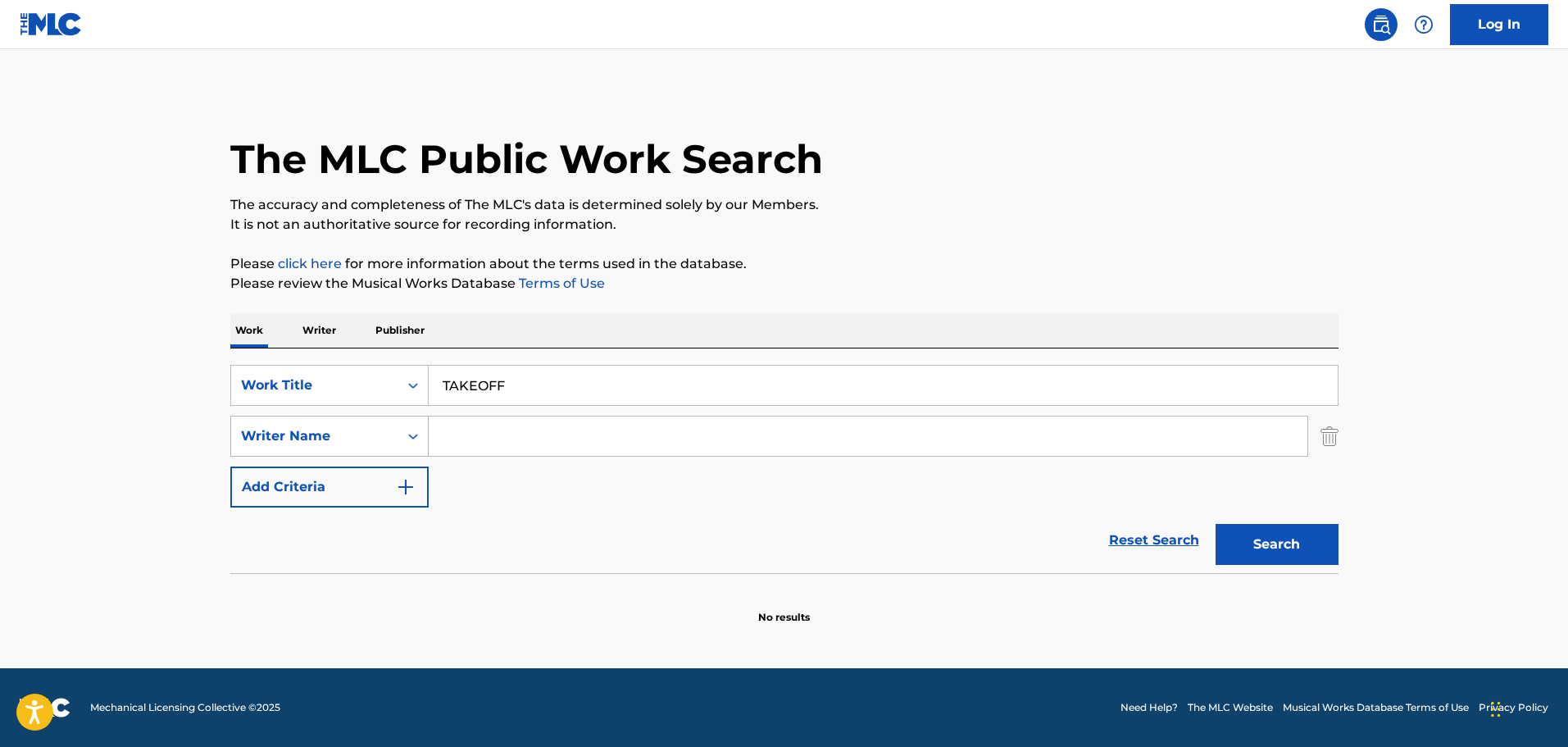
click at [295, 453] on div "Writer Name" at bounding box center [329, 436] width 198 height 41
paste input "DAYDRIAN"
click at [611, 444] on input "Search Form" at bounding box center [868, 436] width 879 height 39
type input "DAYDRIAN"
click at [1240, 559] on button "Search" at bounding box center [1277, 544] width 123 height 41
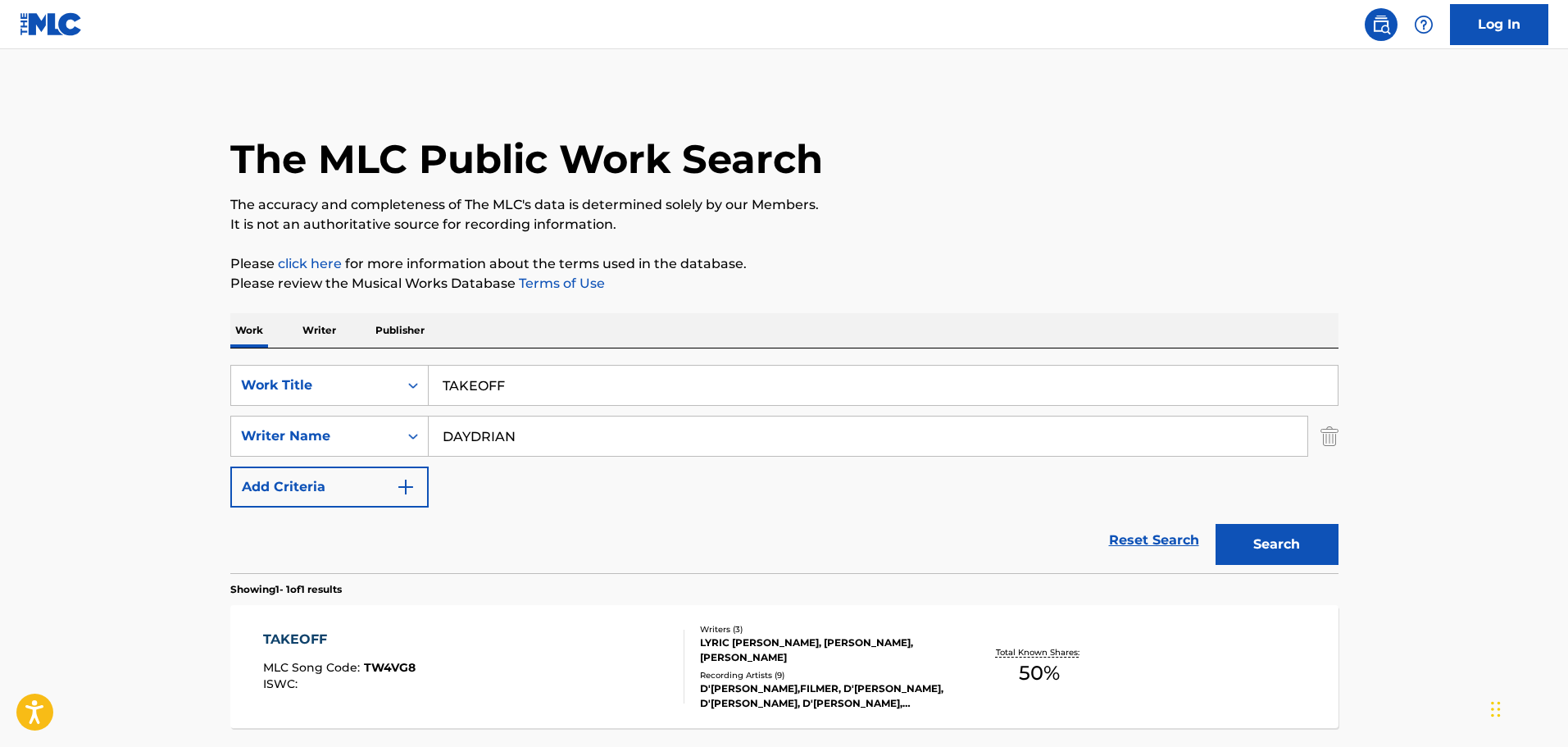
scroll to position [145, 0]
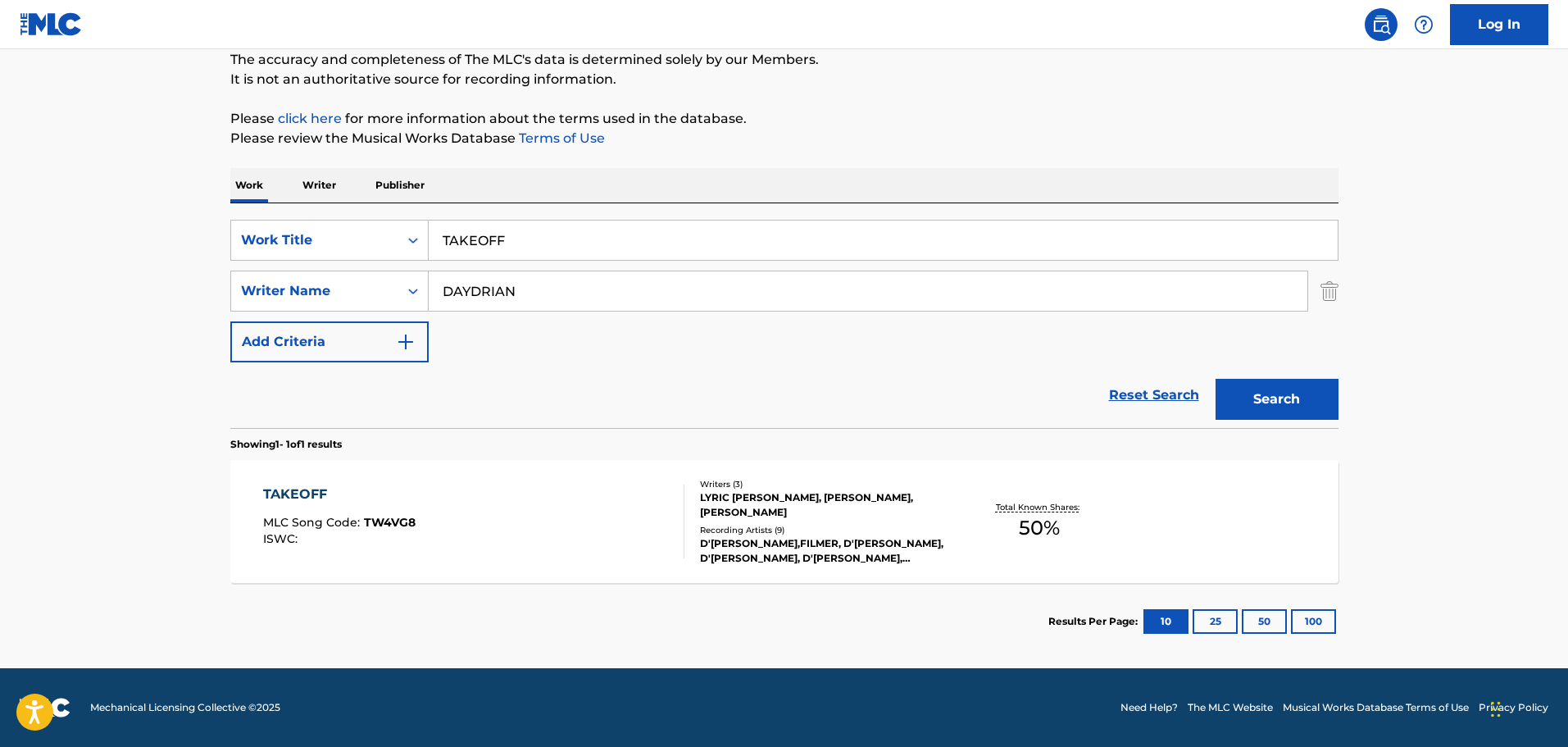
click at [781, 501] on div "LYRIC [PERSON_NAME], [PERSON_NAME], [PERSON_NAME]" at bounding box center [823, 504] width 248 height 29
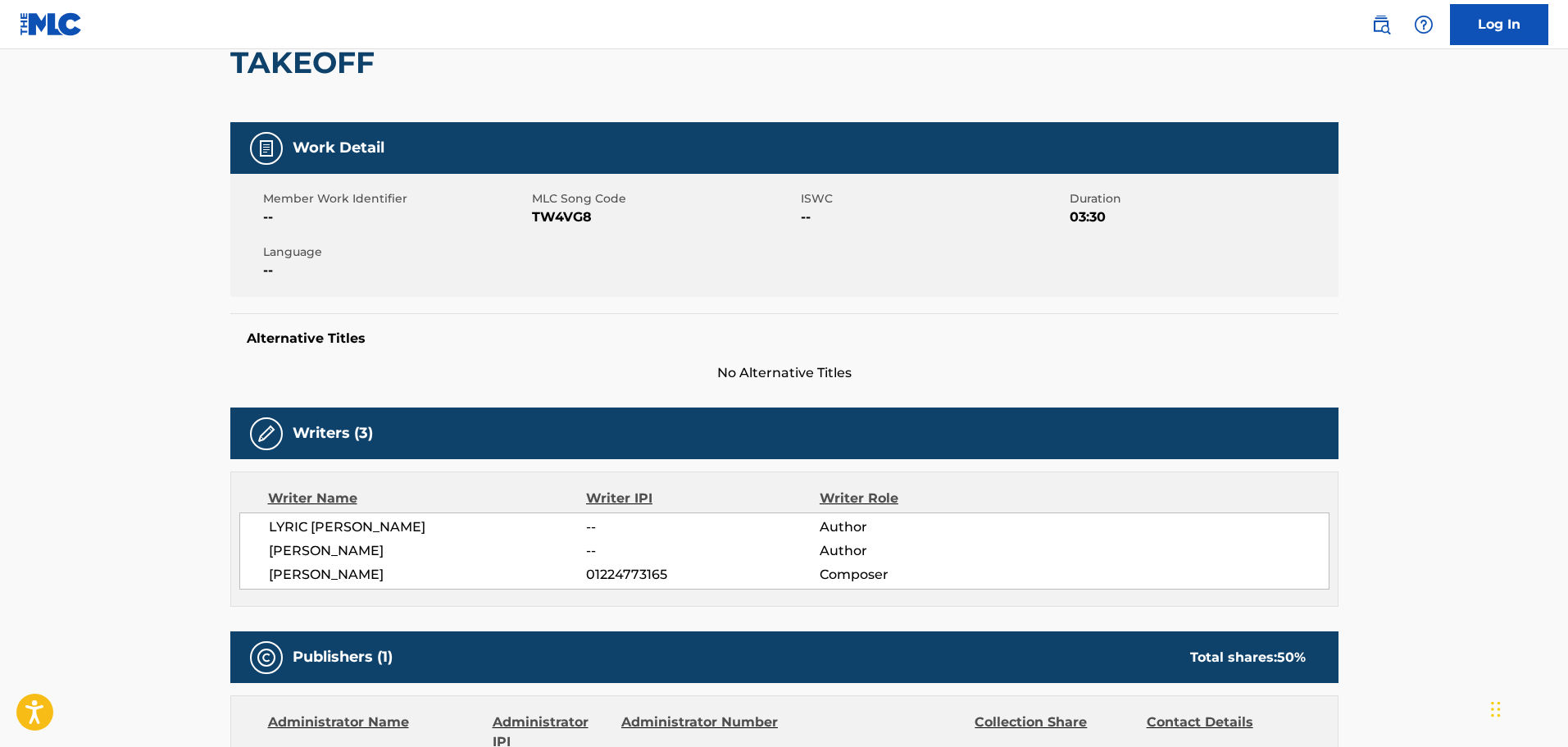
scroll to position [328, 0]
